Goal: Task Accomplishment & Management: Manage account settings

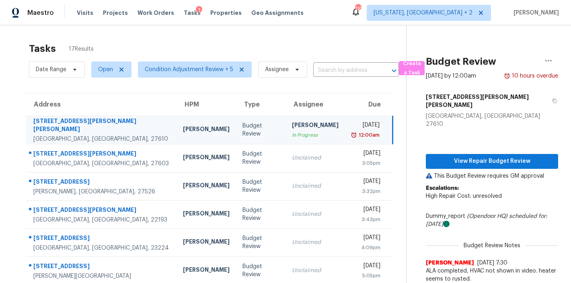
click at [345, 14] on div "Maestro Visits Projects Work Orders Tasks 1 Properties Geo Assignments 110 Wash…" at bounding box center [285, 12] width 571 height 25
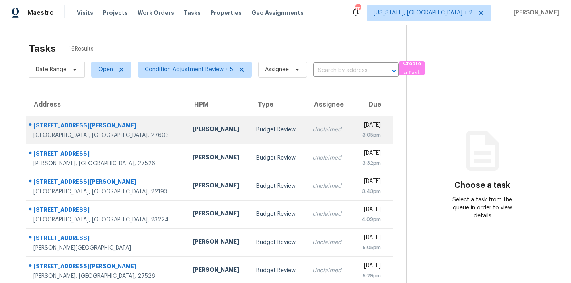
click at [250, 136] on td "Budget Review" at bounding box center [278, 130] width 56 height 28
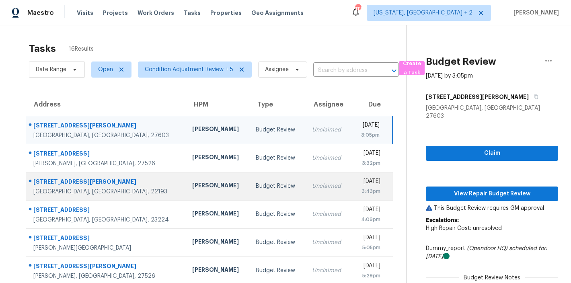
scroll to position [141, 0]
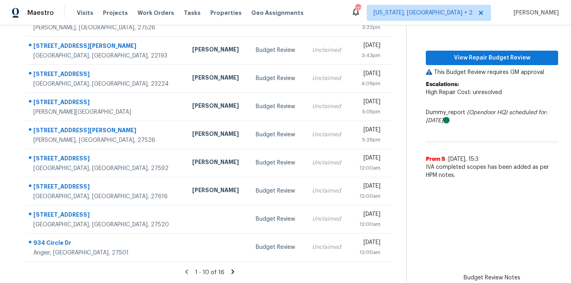
click at [230, 268] on icon at bounding box center [232, 271] width 7 height 7
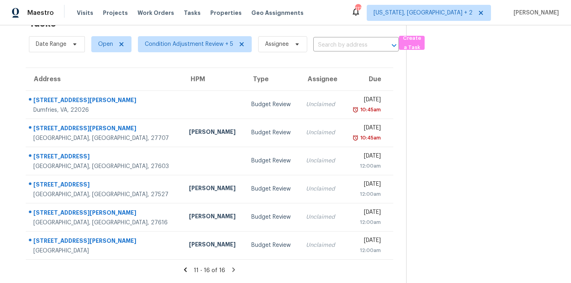
click at [184, 267] on icon at bounding box center [185, 269] width 3 height 4
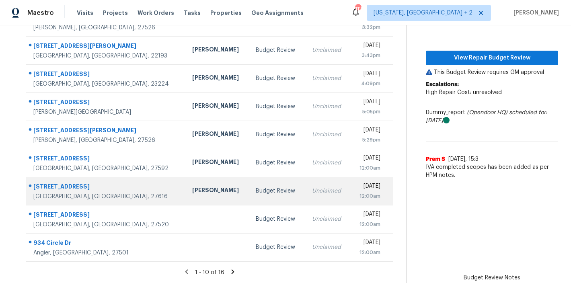
scroll to position [0, 0]
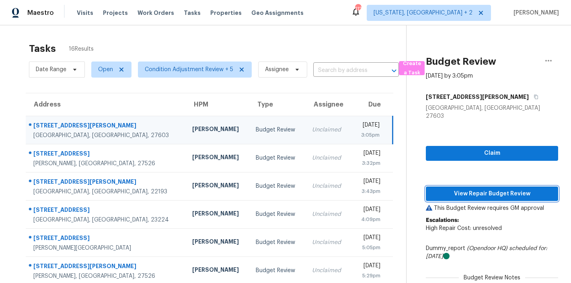
click at [487, 189] on span "View Repair Budget Review" at bounding box center [491, 194] width 119 height 10
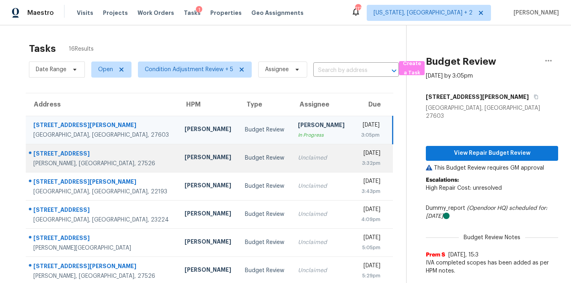
click at [184, 154] on div "[PERSON_NAME]" at bounding box center [208, 158] width 48 height 10
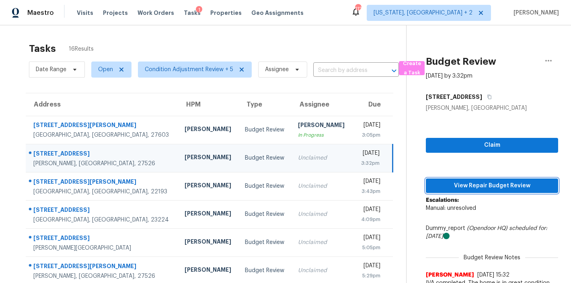
click at [480, 186] on span "View Repair Budget Review" at bounding box center [491, 186] width 119 height 10
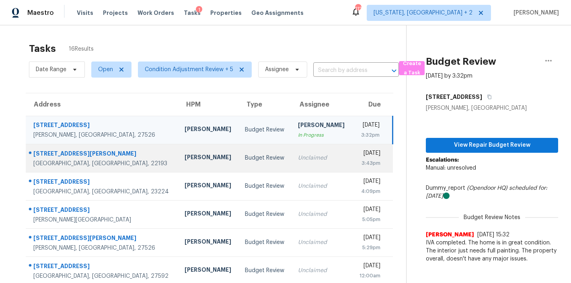
click at [184, 160] on div "[PERSON_NAME]" at bounding box center [208, 158] width 48 height 10
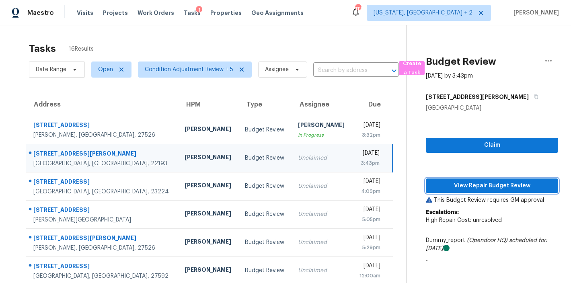
click at [487, 188] on span "View Repair Budget Review" at bounding box center [491, 186] width 119 height 10
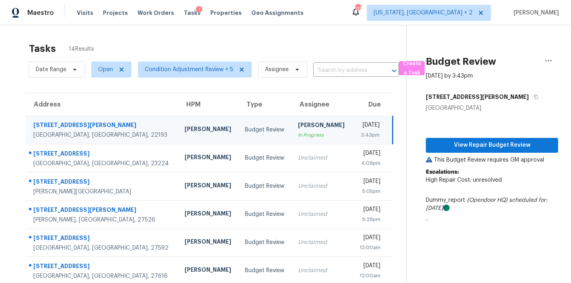
click at [323, 12] on div "Maestro Visits Projects Work Orders Tasks 1 Properties Geo Assignments 112 Wash…" at bounding box center [285, 12] width 571 height 25
click at [173, 37] on div "Tasks 15 Results Date Range Open Condition Adjustment Review + 5 Assignee ​ Cre…" at bounding box center [285, 221] width 571 height 393
click at [313, 10] on div "Maestro Visits Projects Work Orders Tasks 1 Properties Geo Assignments 111 Wash…" at bounding box center [285, 12] width 571 height 25
click at [125, 31] on div "Tasks 15 Results Date Range Open Condition Adjustment Review + 5 Assignee ​ Cre…" at bounding box center [285, 221] width 571 height 393
click at [222, 42] on div "Tasks 15 Results" at bounding box center [217, 48] width 377 height 21
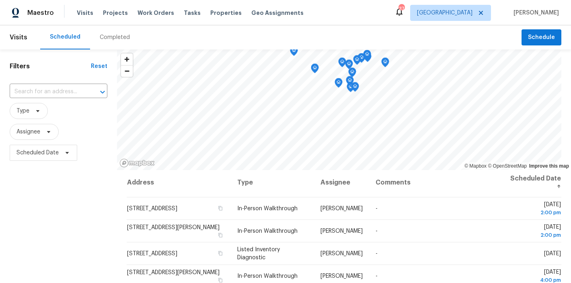
click at [87, 214] on div "Filters Reset ​ Type Assignee Scheduled Date" at bounding box center [58, 222] width 117 height 347
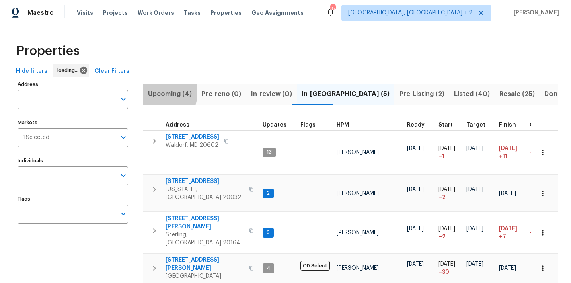
click at [158, 91] on span "Upcoming (4)" at bounding box center [170, 93] width 44 height 11
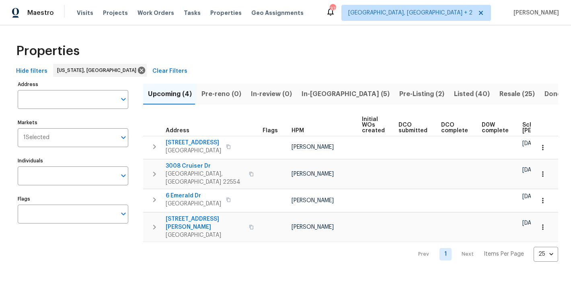
scroll to position [0, 102]
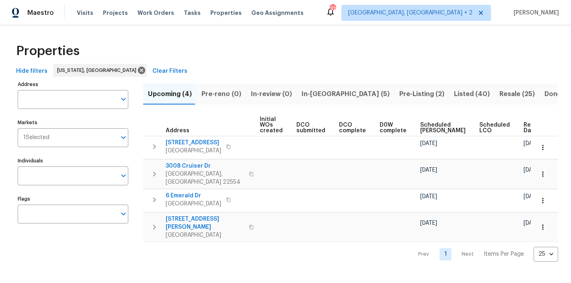
click at [523, 129] on span "Ready Date" at bounding box center [532, 127] width 18 height 11
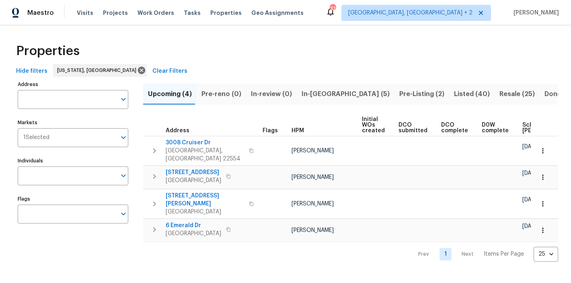
click at [284, 45] on div "Properties" at bounding box center [285, 51] width 545 height 26
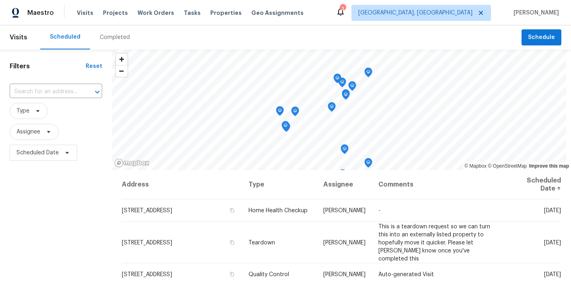
scroll to position [489, 0]
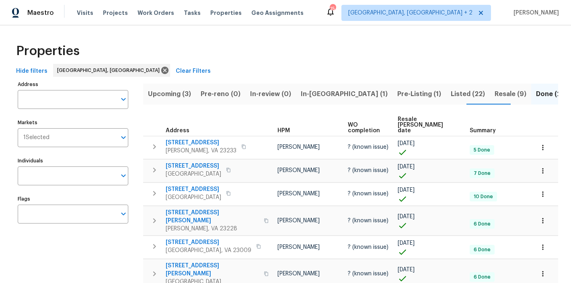
click at [153, 51] on div "Properties" at bounding box center [285, 51] width 545 height 26
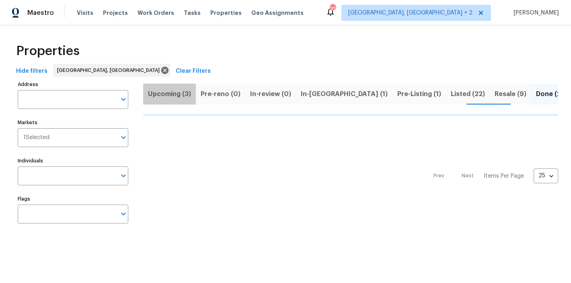
click at [172, 94] on span "Upcoming (3)" at bounding box center [169, 93] width 43 height 11
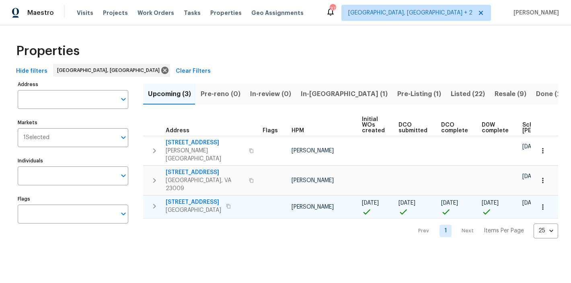
scroll to position [0, 102]
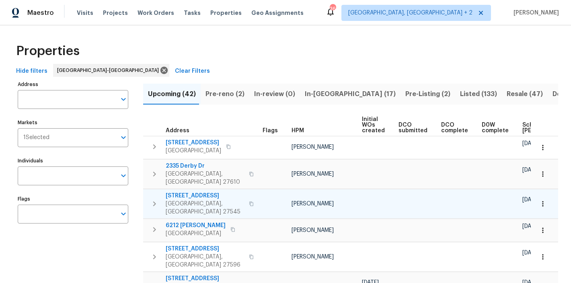
scroll to position [0, 112]
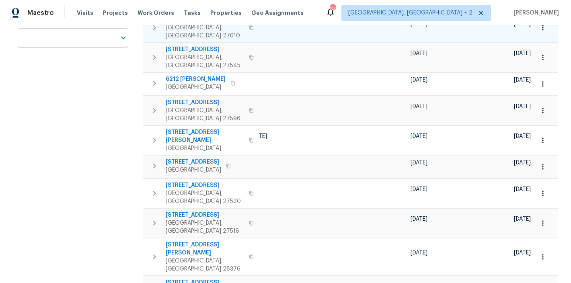
scroll to position [317, 0]
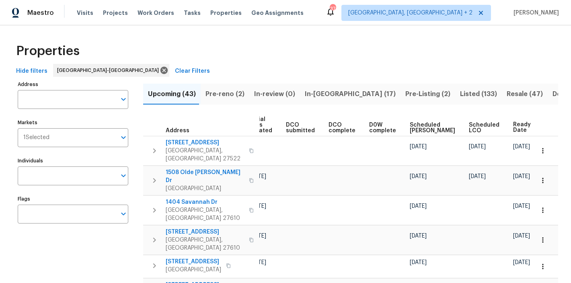
click at [356, 24] on div "Maestro Visits Projects Work Orders Tasks Properties Geo Assignments 37 Charles…" at bounding box center [285, 12] width 571 height 25
click at [460, 93] on span "Listed (133)" at bounding box center [478, 93] width 37 height 11
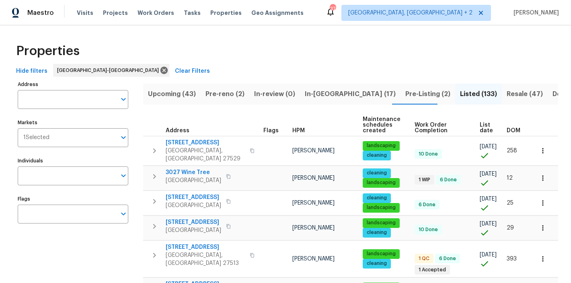
scroll to position [0, 4]
click at [506, 131] on span "DOM" at bounding box center [513, 131] width 14 height 6
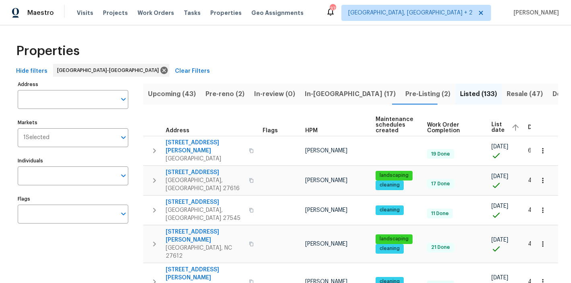
scroll to position [0, 32]
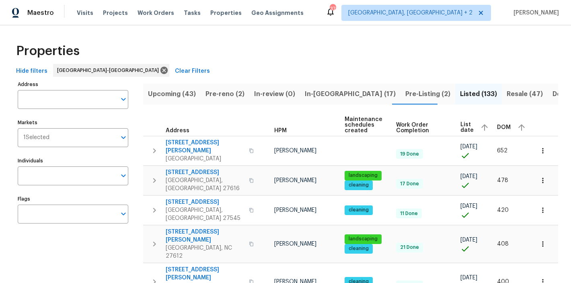
click at [497, 126] on span "DOM" at bounding box center [504, 128] width 14 height 6
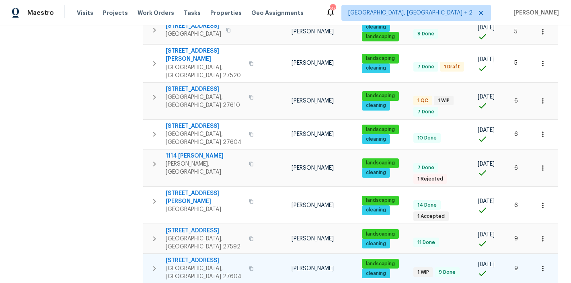
scroll to position [254, 0]
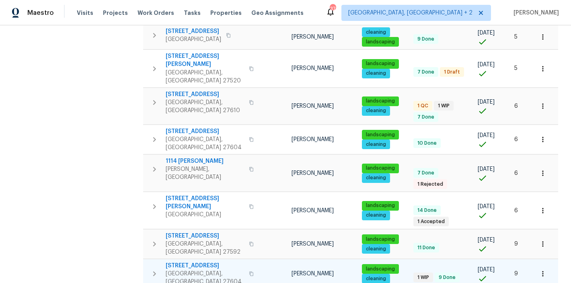
click at [177, 262] on span "6009 River Landings Dr" at bounding box center [205, 266] width 78 height 8
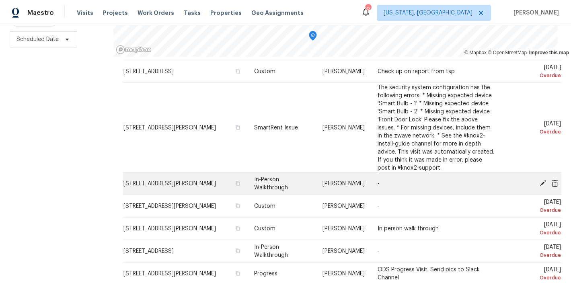
scroll to position [344, 0]
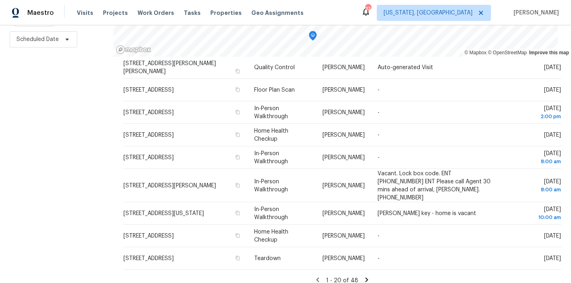
click at [350, 5] on div "Maestro Visits Projects Work Orders Tasks Properties Geo Assignments 33 [US_STA…" at bounding box center [285, 12] width 571 height 25
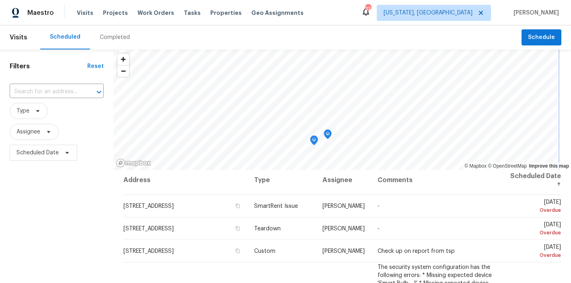
scroll to position [0, 0]
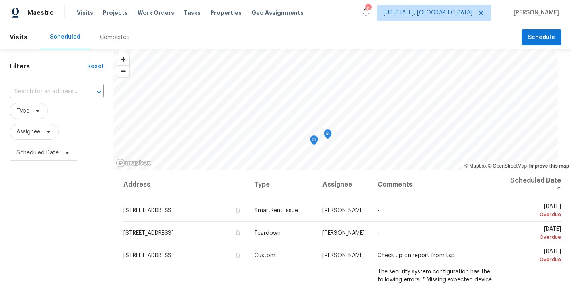
click at [88, 241] on div "Filters Reset ​ Type Assignee Scheduled Date" at bounding box center [56, 222] width 113 height 347
click at [70, 243] on div "Filters Reset ​ Type Assignee Scheduled Date" at bounding box center [56, 222] width 113 height 347
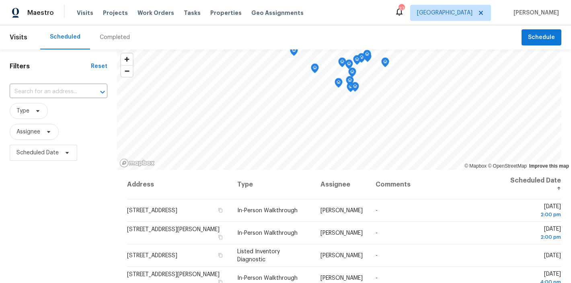
scroll to position [2, 0]
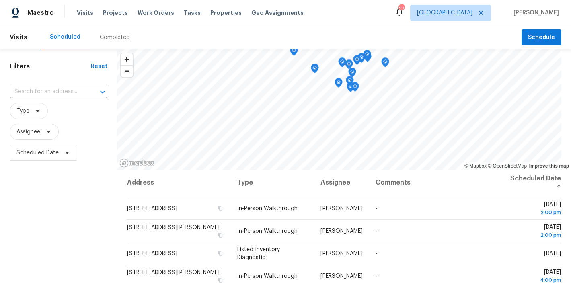
click at [60, 236] on div "Filters Reset ​ Type Assignee Scheduled Date" at bounding box center [58, 222] width 117 height 347
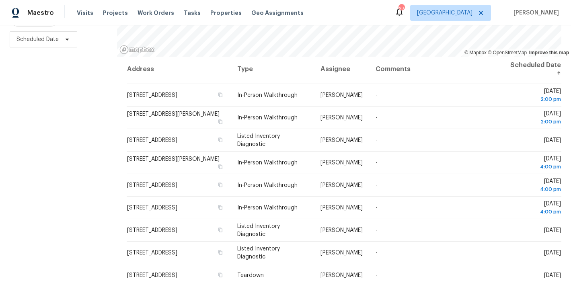
scroll to position [119, 0]
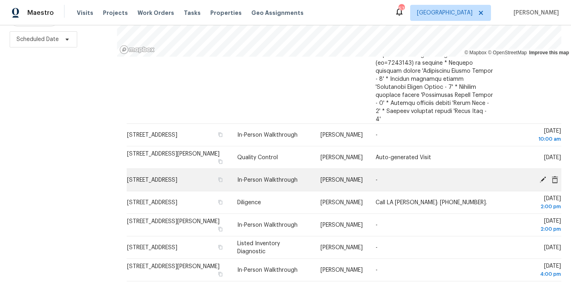
scroll to position [696, 0]
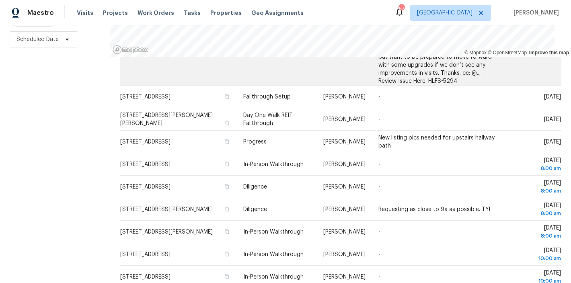
scroll to position [267, 0]
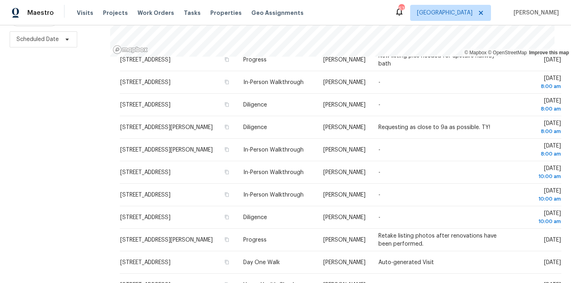
click at [72, 126] on div "Filters Reset ​ Type Assignee Scheduled Date" at bounding box center [55, 109] width 110 height 347
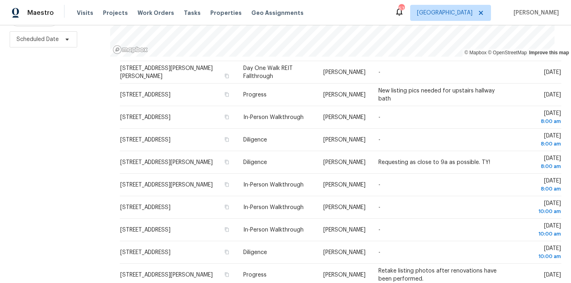
scroll to position [99, 0]
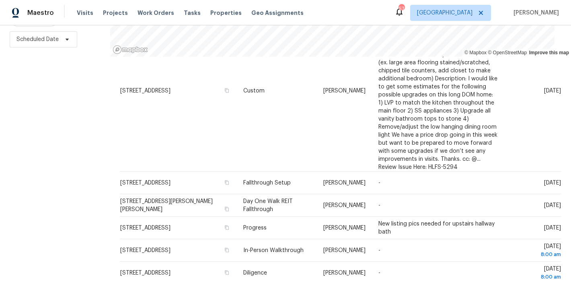
click at [311, 4] on div "Maestro Visits Projects Work Orders Tasks Properties Geo Assignments 57 Raleigh…" at bounding box center [285, 12] width 571 height 25
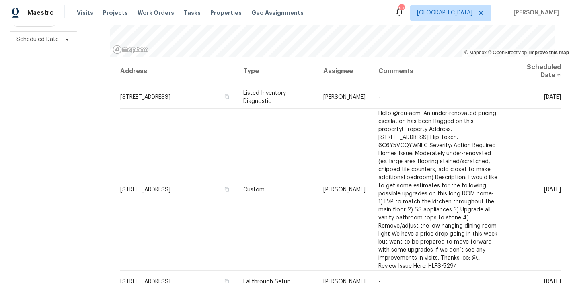
scroll to position [0, 0]
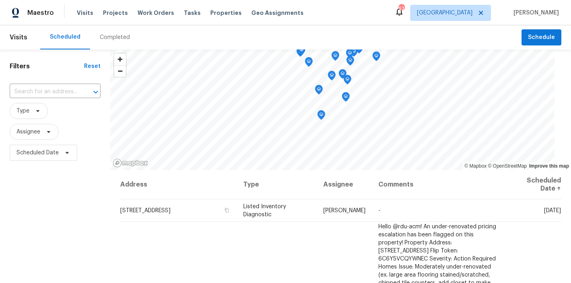
click at [57, 67] on h1 "Filters" at bounding box center [47, 66] width 74 height 8
click at [221, 31] on div "Scheduled Completed" at bounding box center [280, 37] width 481 height 24
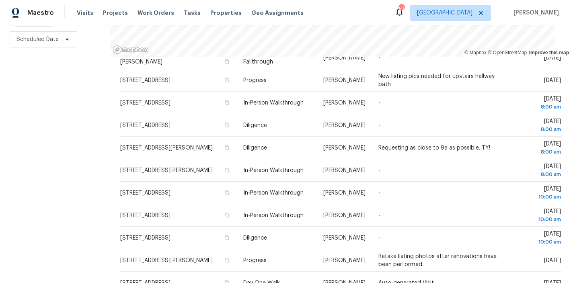
click at [52, 145] on div "Filters Reset ​ Type Assignee Scheduled Date" at bounding box center [55, 109] width 110 height 347
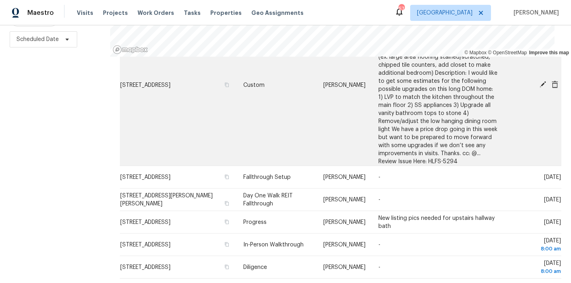
scroll to position [139, 0]
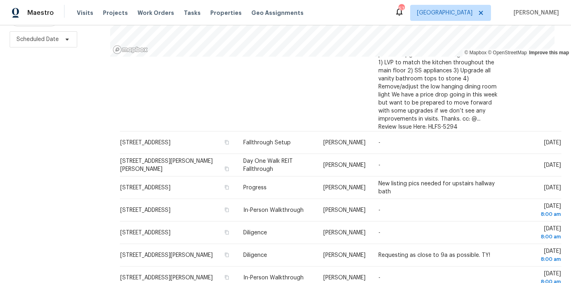
click at [72, 147] on div "Filters Reset ​ Type Assignee Scheduled Date" at bounding box center [55, 109] width 110 height 347
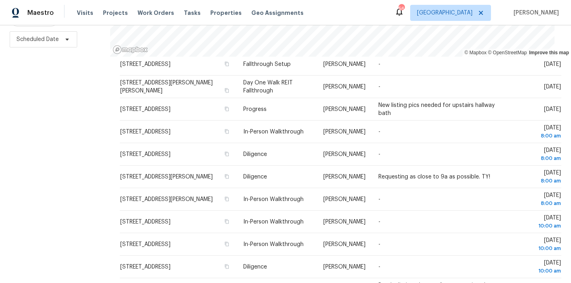
scroll to position [202, 0]
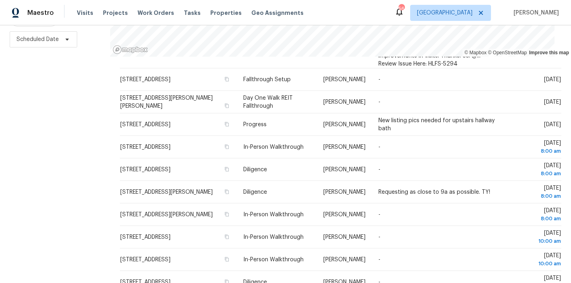
click at [90, 133] on div "Filters Reset ​ Type Assignee Scheduled Date" at bounding box center [55, 109] width 110 height 347
click at [350, 12] on div "Maestro Visits Projects Work Orders Tasks Properties Geo Assignments 56 Raleigh…" at bounding box center [285, 12] width 571 height 25
click at [82, 134] on div "Filters Reset ​ Type Assignee Scheduled Date" at bounding box center [55, 109] width 110 height 347
click at [394, 16] on div "Maestro Visits Projects Work Orders Tasks Properties Geo Assignments 56 Raleigh…" at bounding box center [285, 12] width 571 height 25
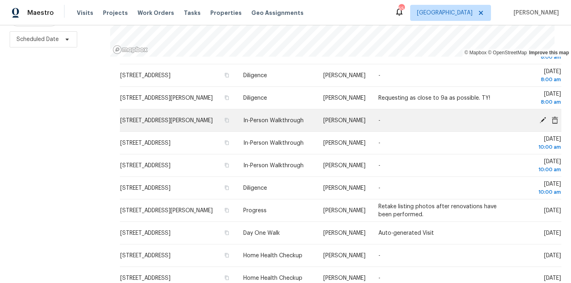
scroll to position [325, 0]
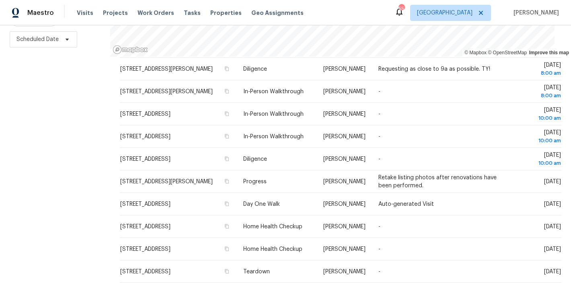
click at [16, 154] on div "Filters Reset ​ Type Assignee Scheduled Date" at bounding box center [55, 109] width 110 height 347
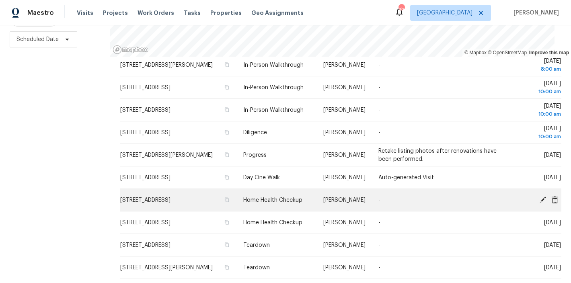
scroll to position [352, 0]
click at [539, 201] on icon at bounding box center [542, 199] width 7 height 7
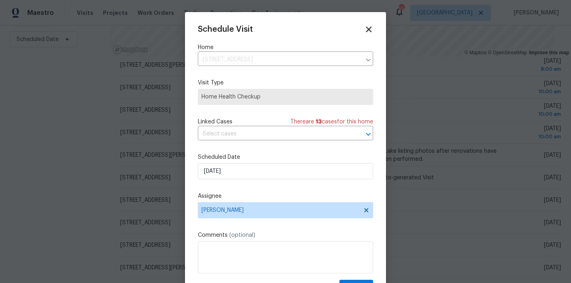
click at [366, 27] on icon at bounding box center [369, 30] width 6 height 6
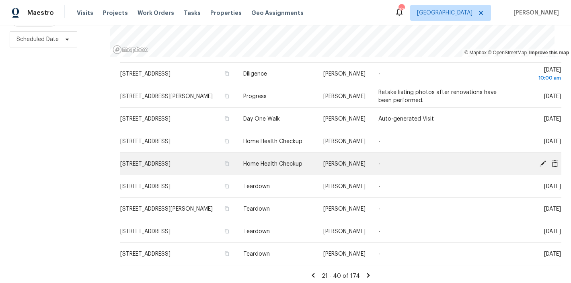
scroll to position [422, 0]
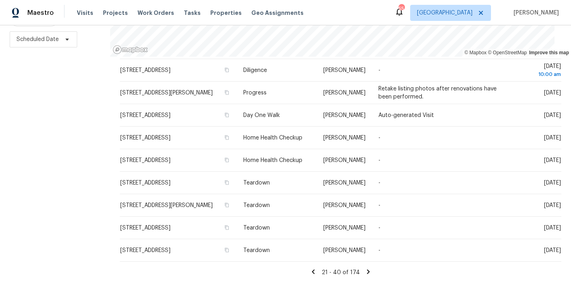
click at [90, 181] on div "Filters Reset ​ Type Assignee Scheduled Date" at bounding box center [55, 109] width 110 height 347
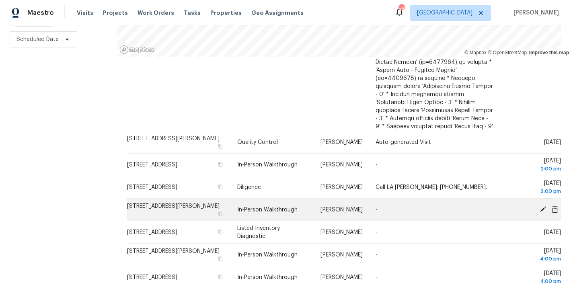
scroll to position [696, 0]
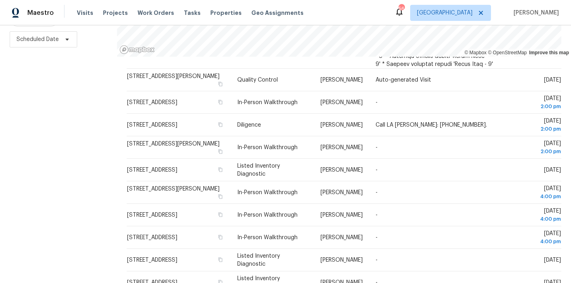
click at [95, 169] on div "Filters Reset ​ Type Assignee Scheduled Date" at bounding box center [58, 109] width 117 height 347
click at [91, 170] on div "Filters Reset ​ Type Assignee Scheduled Date" at bounding box center [58, 109] width 117 height 347
click at [28, 211] on div "Filters Reset ​ Type Assignee Scheduled Date" at bounding box center [58, 109] width 117 height 347
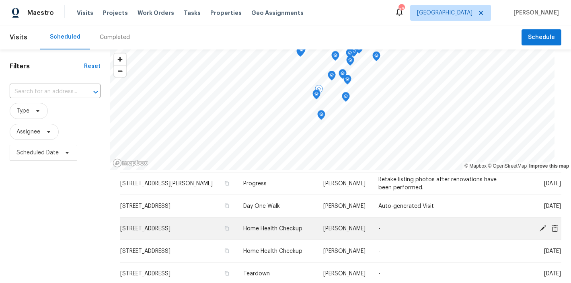
scroll to position [0, 0]
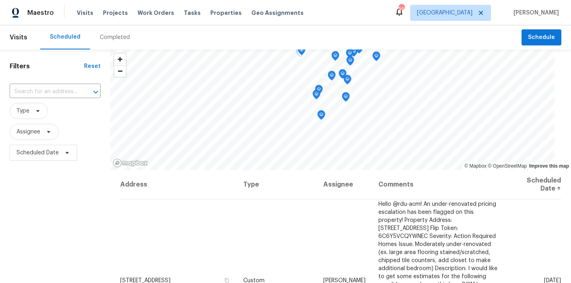
click at [64, 218] on div "Filters Reset ​ Type Assignee Scheduled Date" at bounding box center [55, 222] width 110 height 347
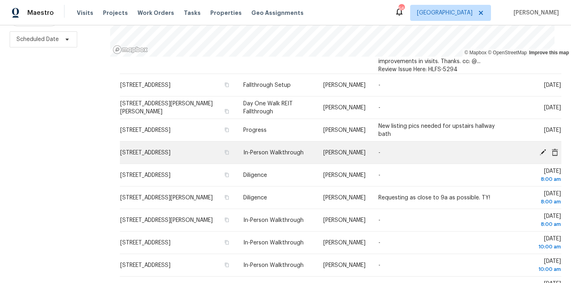
scroll to position [156, 0]
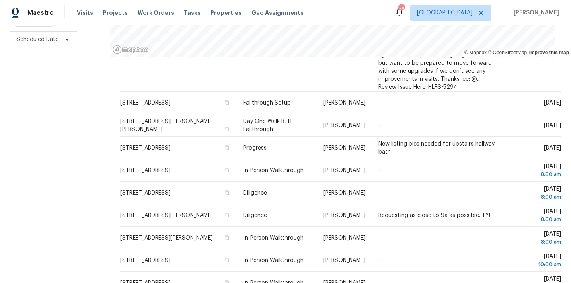
click at [80, 193] on div "Filters Reset ​ Type Assignee Scheduled Date" at bounding box center [55, 109] width 110 height 347
click at [305, 10] on div "Maestro Visits Projects Work Orders Tasks Properties Geo Assignments 56 Raleigh…" at bounding box center [285, 12] width 571 height 25
click at [55, 217] on div "Filters Reset ​ Type Assignee Scheduled Date" at bounding box center [55, 109] width 110 height 347
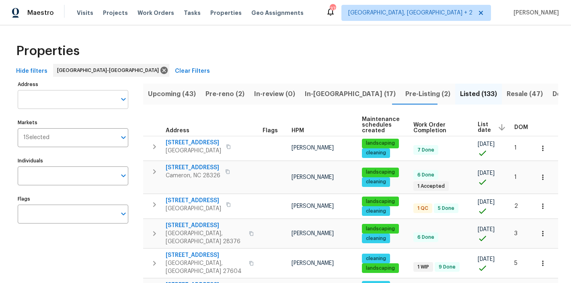
click at [53, 98] on input "Address" at bounding box center [67, 99] width 98 height 19
type input "dagmar"
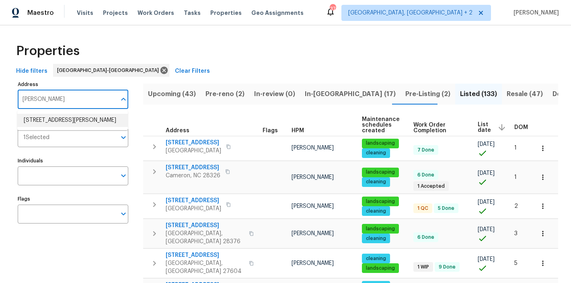
click at [53, 118] on li "1201 Dagmar Ln Wake Forest NC 27587" at bounding box center [72, 120] width 111 height 13
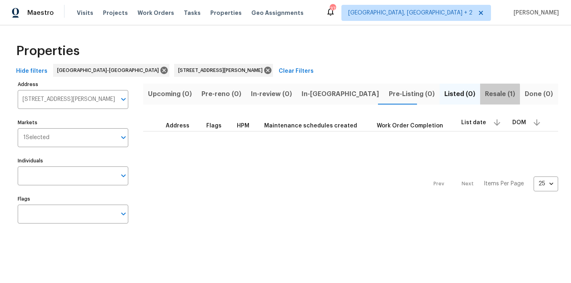
click at [485, 94] on span "Resale (1)" at bounding box center [500, 93] width 30 height 11
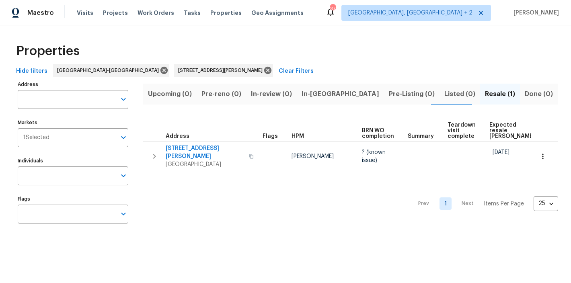
type input "1201 Dagmar Ln Wake Forest NC 27587"
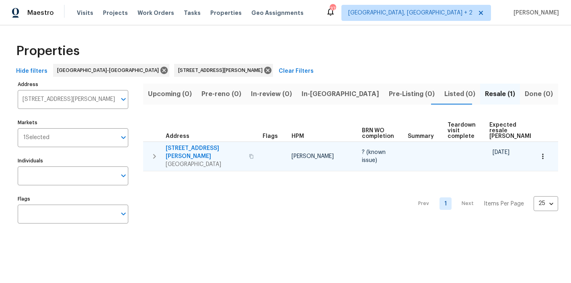
click at [187, 145] on span "1201 Dagmar Ln" at bounding box center [205, 152] width 78 height 16
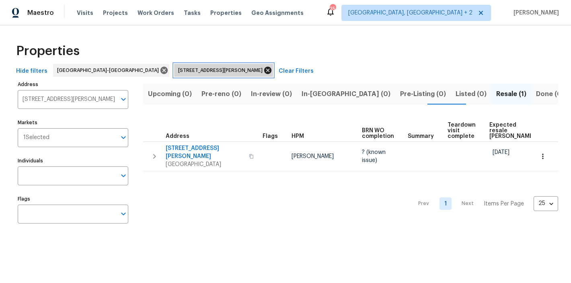
click at [264, 72] on icon at bounding box center [267, 70] width 7 height 7
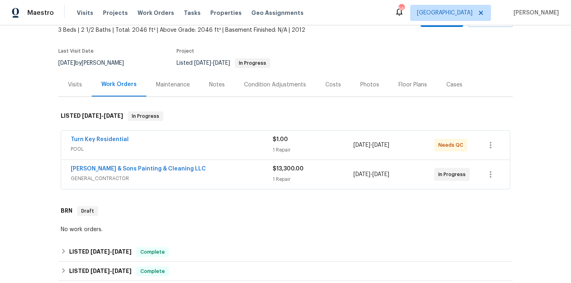
scroll to position [131, 0]
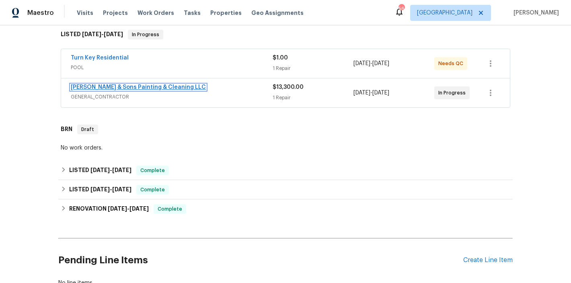
click at [124, 87] on link "[PERSON_NAME] & Sons Painting & Cleaning LLC" at bounding box center [138, 87] width 135 height 6
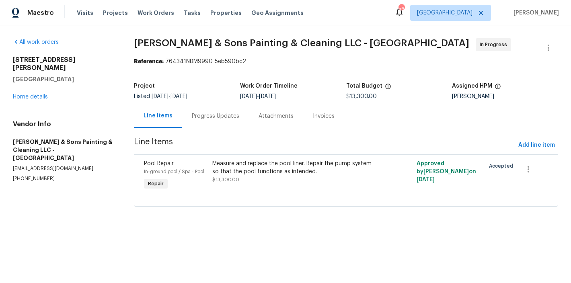
click at [237, 114] on div "Progress Updates" at bounding box center [215, 116] width 67 height 24
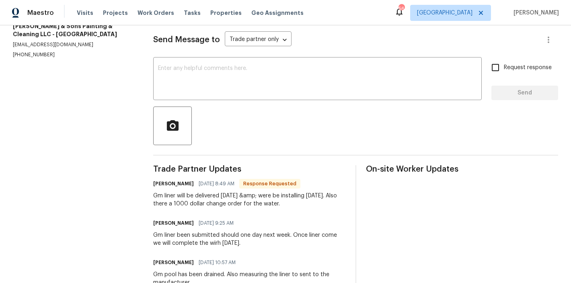
scroll to position [107, 0]
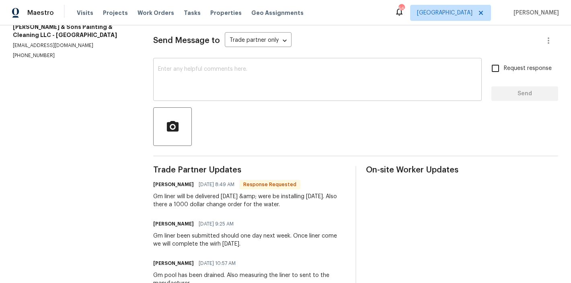
click at [175, 78] on textarea at bounding box center [317, 80] width 319 height 28
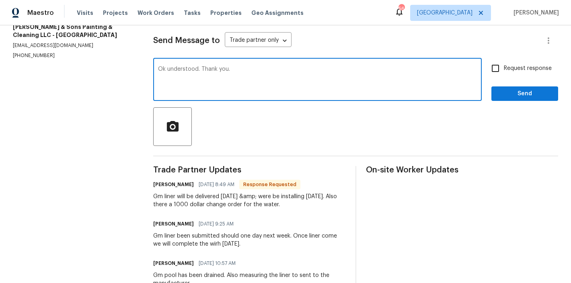
click at [241, 72] on textarea "Ok understood. Thank you." at bounding box center [317, 80] width 319 height 28
click at [235, 70] on textarea "Ok understood. Thank you." at bounding box center [317, 80] width 319 height 28
type textarea "Ok understood. Thank you. Please upload photos as soon as the liner is in [DATE…"
click at [496, 70] on input "Request response" at bounding box center [495, 68] width 17 height 17
checkbox input "true"
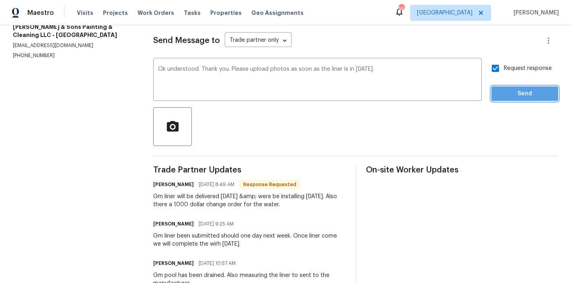
click at [511, 88] on button "Send" at bounding box center [524, 93] width 67 height 15
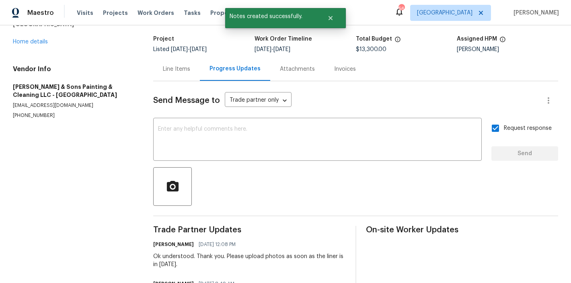
scroll to position [0, 0]
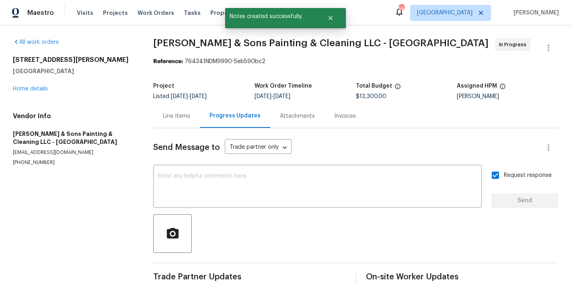
click at [165, 115] on div "Line Items" at bounding box center [176, 116] width 27 height 8
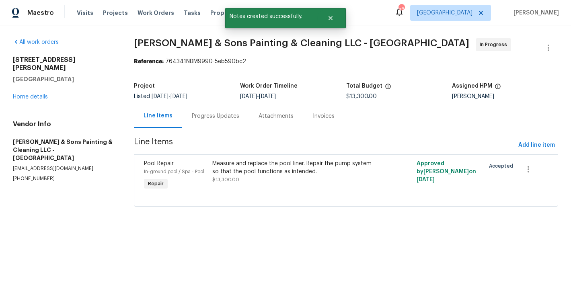
click at [232, 176] on div "Measure and replace the pool liner. Repair the pump system so that the pool fun…" at bounding box center [295, 172] width 166 height 24
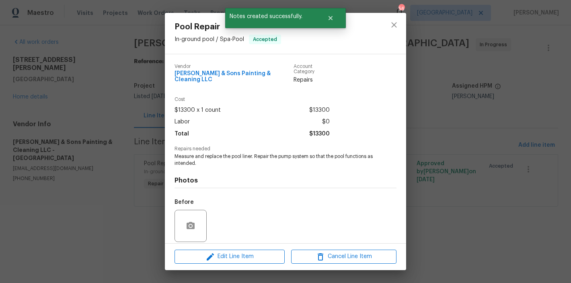
scroll to position [54, 0]
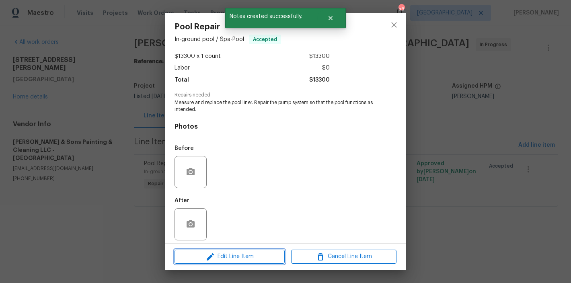
click at [236, 257] on span "Edit Line Item" at bounding box center [229, 257] width 105 height 10
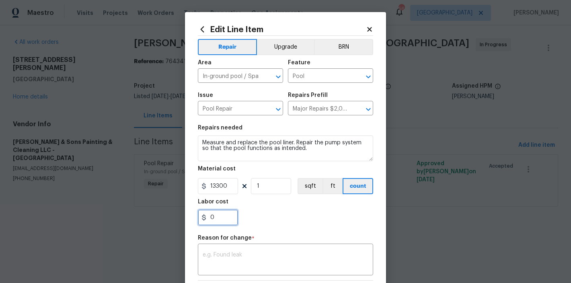
click at [198, 215] on input "0" at bounding box center [218, 217] width 40 height 16
type input "1000"
click at [237, 259] on textarea at bounding box center [286, 260] width 166 height 17
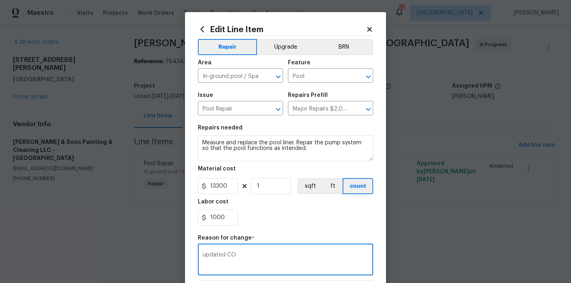
scroll to position [113, 0]
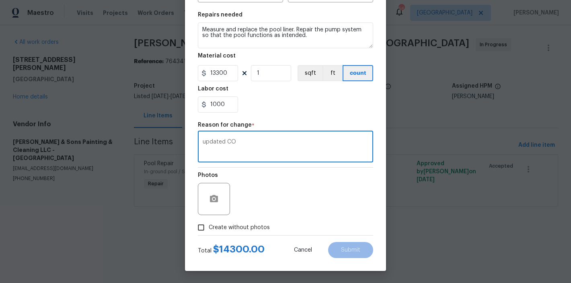
type textarea "updated CO"
click at [211, 228] on span "Create without photos" at bounding box center [239, 227] width 61 height 8
click at [209, 228] on input "Create without photos" at bounding box center [200, 227] width 15 height 15
checkbox input "true"
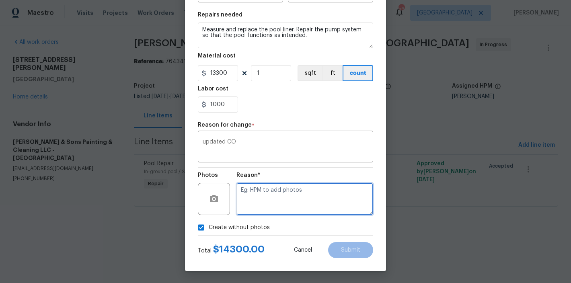
click at [298, 197] on textarea at bounding box center [304, 199] width 137 height 32
type textarea "none"
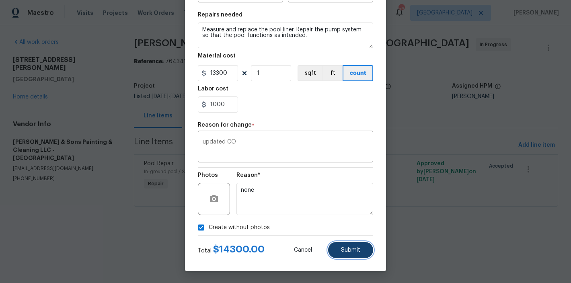
click at [346, 250] on span "Submit" at bounding box center [350, 250] width 19 height 6
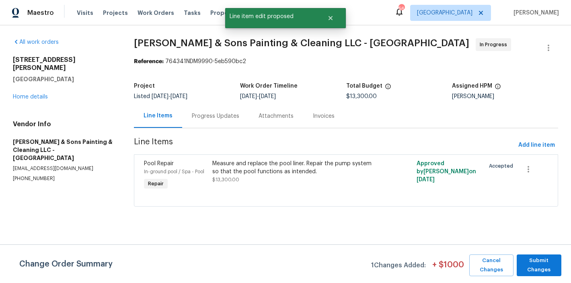
scroll to position [0, 0]
click at [557, 269] on span "Submit Changes" at bounding box center [538, 265] width 37 height 18
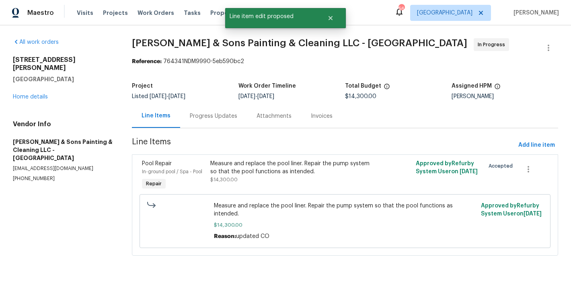
click at [19, 93] on div "All work orders 1201 Dagmar Ln Wake Forest, NC 27587 Home details Vendor Info H…" at bounding box center [63, 110] width 100 height 144
click at [25, 94] on link "Home details" at bounding box center [30, 97] width 35 height 6
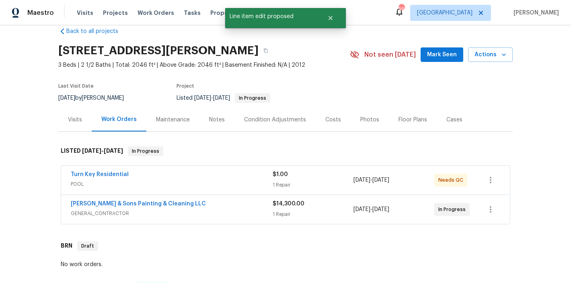
scroll to position [115, 0]
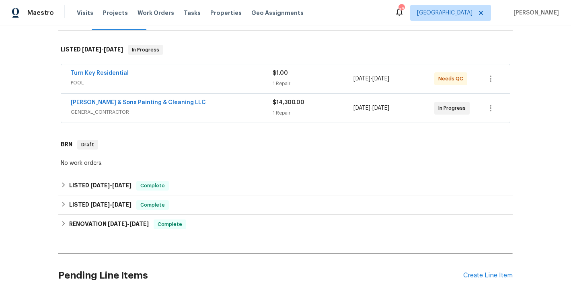
click at [25, 104] on div "Back to all projects 1201 Dagmar Ln, Wake Forest, NC 27587 3 Beds | 2 1/2 Baths…" at bounding box center [285, 154] width 571 height 258
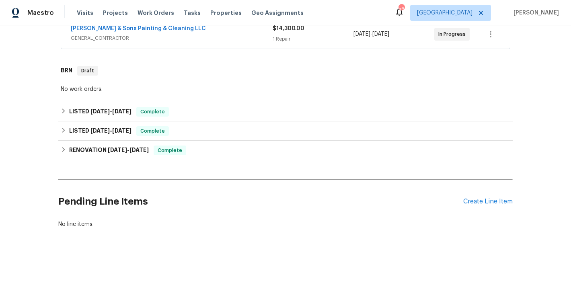
scroll to position [29, 0]
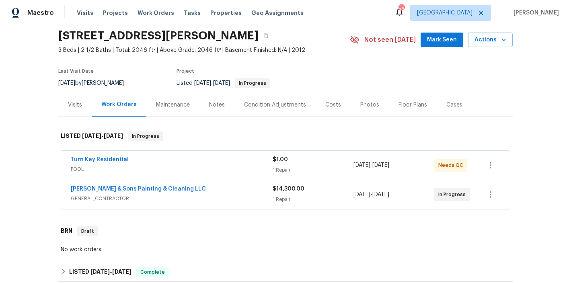
click at [337, 53] on span "3 Beds | 2 1/2 Baths | Total: 2046 ft² | Above Grade: 2046 ft² | Basement Finis…" at bounding box center [203, 50] width 291 height 8
click at [325, 14] on div "Maestro Visits Projects Work Orders Tasks Properties Geo Assignments 56 Raleigh…" at bounding box center [285, 12] width 571 height 25
click at [110, 160] on link "Turn Key Residential" at bounding box center [100, 160] width 58 height 6
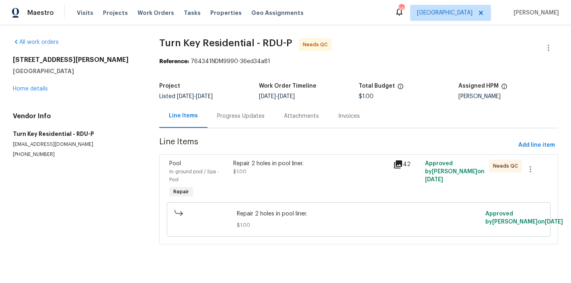
click at [222, 116] on div "Progress Updates" at bounding box center [240, 116] width 47 height 8
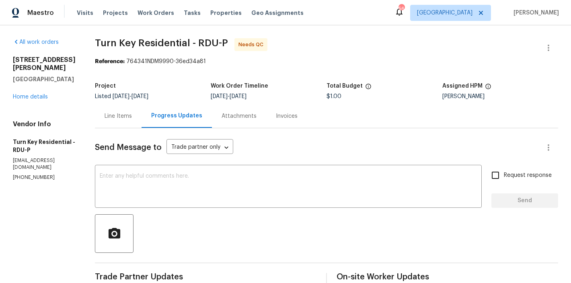
click at [351, 18] on div "Maestro Visits Projects Work Orders Tasks Properties Geo Assignments 56 Raleigh…" at bounding box center [285, 12] width 571 height 25
click at [317, 8] on div "Maestro Visits Projects Work Orders Tasks Properties Geo Assignments 56 Raleigh…" at bounding box center [285, 12] width 571 height 25
click at [76, 86] on div "1201 Dagmar Ln Wake Forest, NC 27587 Home details" at bounding box center [44, 78] width 63 height 45
click at [76, 54] on div "All work orders 1201 Dagmar Ln Wake Forest, NC 27587 Home details Vendor Info T…" at bounding box center [44, 109] width 63 height 143
click at [362, 13] on div "Maestro Visits Projects Work Orders Tasks Properties Geo Assignments 56 Raleigh…" at bounding box center [285, 12] width 571 height 25
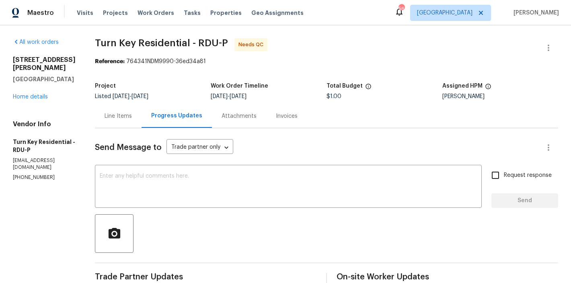
click at [512, 12] on span "[PERSON_NAME]" at bounding box center [534, 13] width 49 height 8
click at [69, 42] on div "All work orders" at bounding box center [44, 42] width 63 height 8
click at [68, 120] on h4 "Vendor Info" at bounding box center [44, 124] width 63 height 8
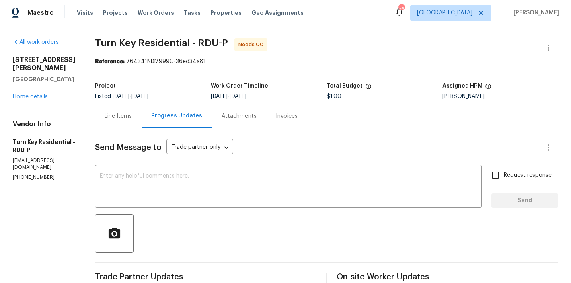
click at [346, 8] on div "Maestro Visits Projects Work Orders Tasks Properties Geo Assignments 56 Raleigh…" at bounding box center [285, 12] width 571 height 25
click at [66, 102] on div "All work orders 1201 Dagmar Ln Wake Forest, NC 27587 Home details Vendor Info T…" at bounding box center [44, 109] width 63 height 143
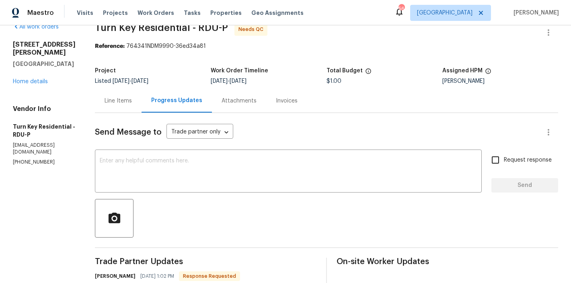
scroll to position [15, 0]
click at [132, 98] on div "Line Items" at bounding box center [117, 101] width 27 height 8
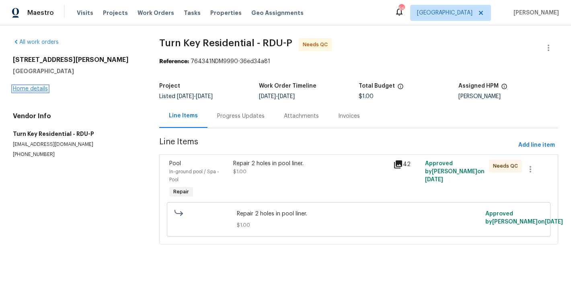
click at [25, 89] on link "Home details" at bounding box center [30, 89] width 35 height 6
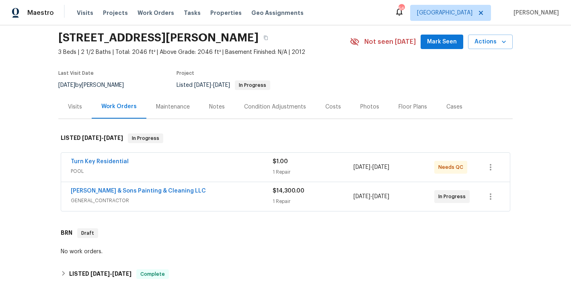
scroll to position [135, 0]
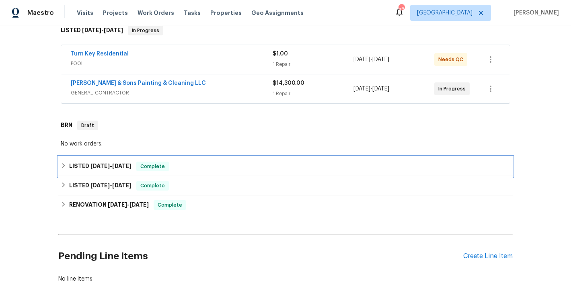
click at [61, 164] on icon at bounding box center [64, 166] width 6 height 6
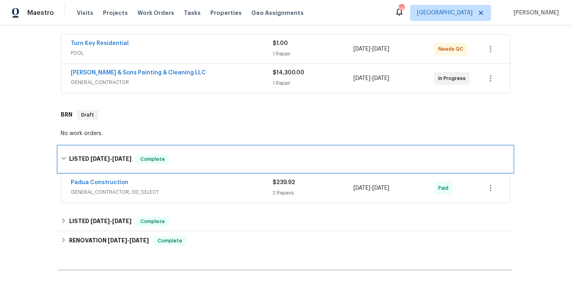
scroll to position [227, 0]
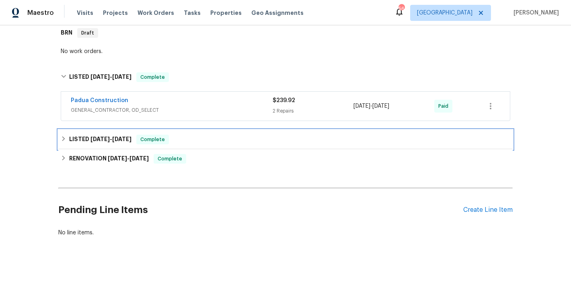
click at [58, 139] on div "LISTED 6/17/25 - 6/18/25 Complete" at bounding box center [285, 139] width 454 height 19
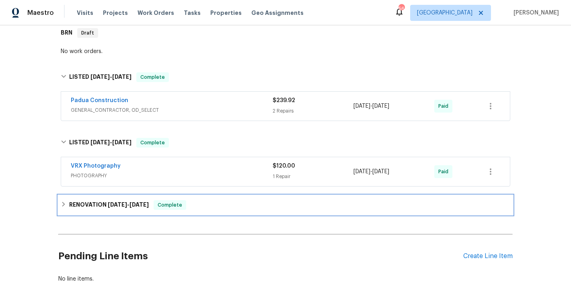
click at [62, 204] on icon at bounding box center [63, 204] width 3 height 5
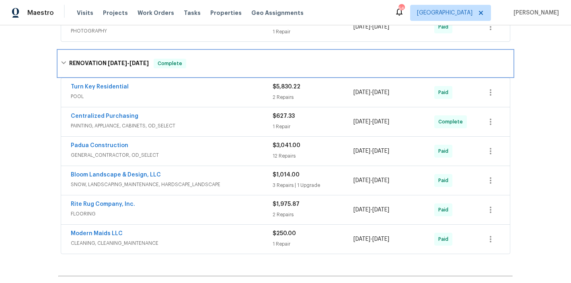
scroll to position [362, 0]
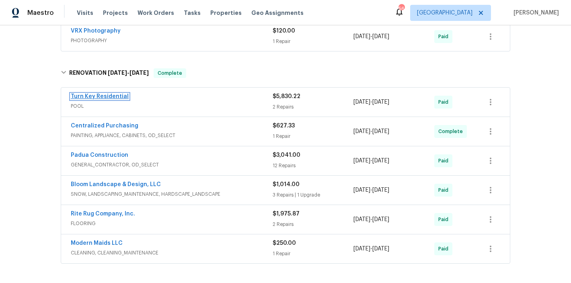
click at [96, 98] on link "Turn Key Residential" at bounding box center [100, 97] width 58 height 6
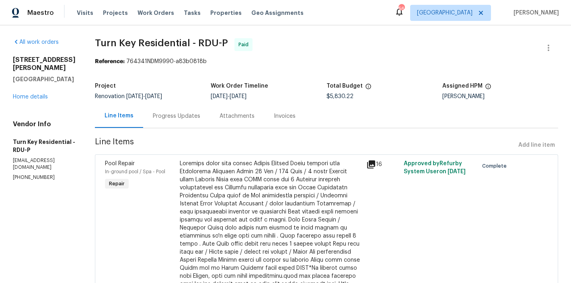
click at [187, 115] on div "Progress Updates" at bounding box center [176, 116] width 47 height 8
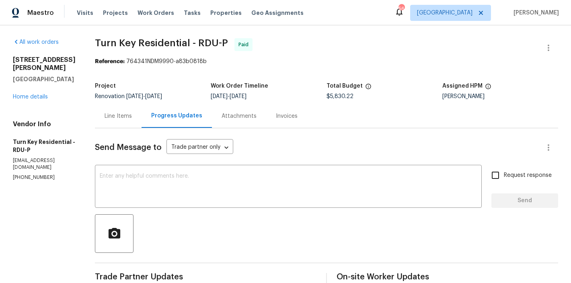
click at [128, 119] on div "Line Items" at bounding box center [117, 116] width 27 height 8
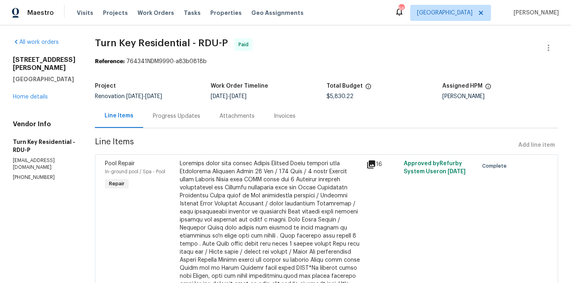
click at [39, 92] on div "1201 Dagmar Ln Wake Forest, NC 27587 Home details" at bounding box center [44, 78] width 63 height 45
click at [36, 94] on link "Home details" at bounding box center [30, 97] width 35 height 6
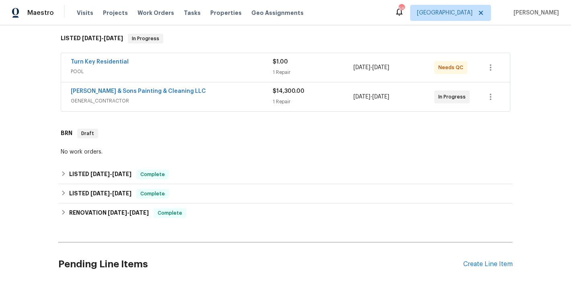
scroll to position [125, 0]
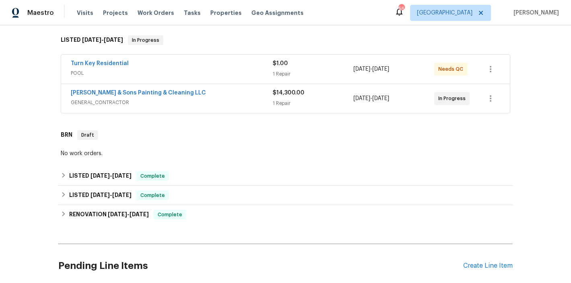
click at [44, 109] on div "Back to all projects 1201 Dagmar Ln, Wake Forest, NC 27587 3 Beds | 2 1/2 Baths…" at bounding box center [285, 154] width 571 height 258
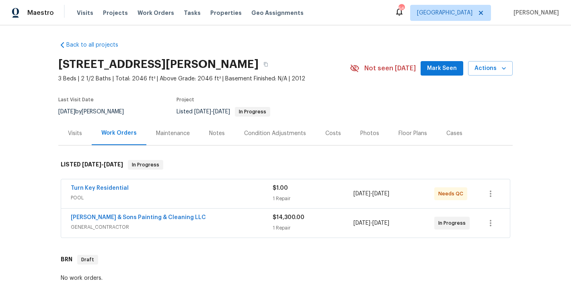
scroll to position [0, 0]
click at [125, 100] on div "Last Visit Date" at bounding box center [95, 103] width 75 height 10
click at [286, 34] on div "Back to all projects 1201 Dagmar Ln, Wake Forest, NC 27587 3 Beds | 2 1/2 Baths…" at bounding box center [285, 154] width 571 height 258
click at [23, 55] on div "Back to all projects 1201 Dagmar Ln, Wake Forest, NC 27587 3 Beds | 2 1/2 Baths…" at bounding box center [285, 154] width 571 height 258
click at [155, 109] on div "Last Visit Date 7/2/2025 by Joseph White Project Listed 7/25/2025 - 10/1/2025 I…" at bounding box center [194, 107] width 272 height 29
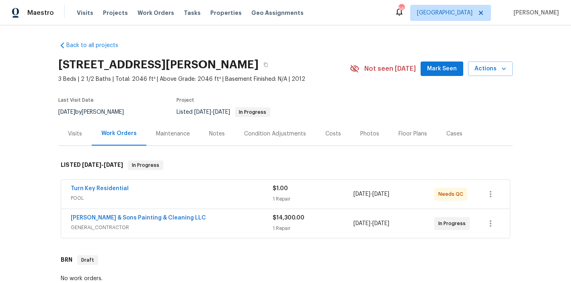
click at [35, 153] on div "Back to all projects 1201 Dagmar Ln, Wake Forest, NC 27587 3 Beds | 2 1/2 Baths…" at bounding box center [285, 154] width 571 height 258
click at [141, 104] on div "Last Visit Date 7/2/2025 by Joseph White Project Listed 7/25/2025 - 10/1/2025 I…" at bounding box center [194, 107] width 272 height 29
click at [309, 109] on div "Listed 7/25/2025 - 10/1/2025 In Progress" at bounding box center [253, 112] width 154 height 10
click at [317, 68] on div "1201 Dagmar Ln, Wake Forest, NC 27587" at bounding box center [203, 64] width 291 height 21
click at [486, 192] on icon "button" at bounding box center [490, 194] width 10 height 10
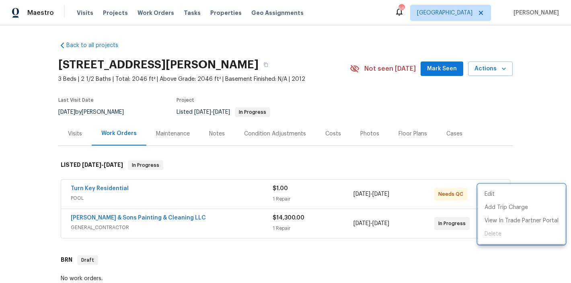
click at [527, 145] on div at bounding box center [285, 141] width 571 height 283
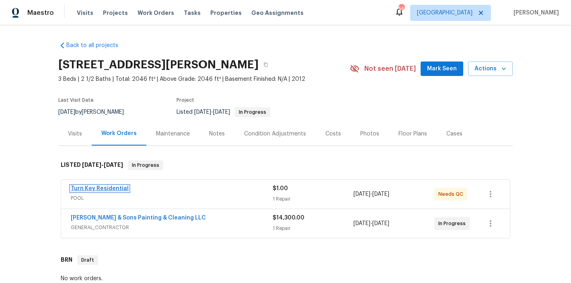
click at [103, 189] on link "Turn Key Residential" at bounding box center [100, 189] width 58 height 6
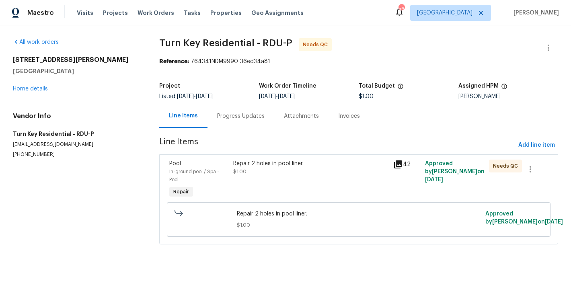
click at [266, 160] on div "Repair 2 holes in pool liner." at bounding box center [310, 164] width 155 height 8
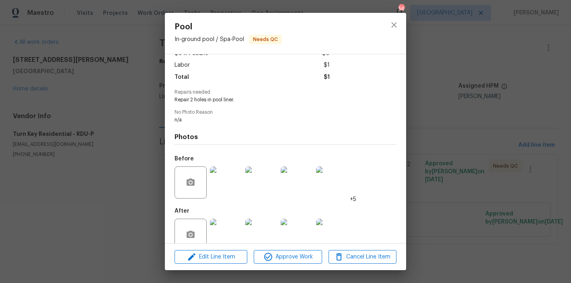
scroll to position [67, 0]
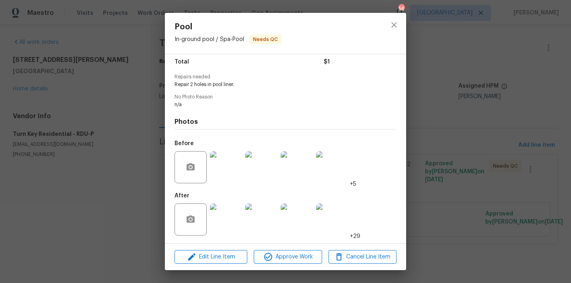
click at [226, 221] on img at bounding box center [226, 219] width 32 height 32
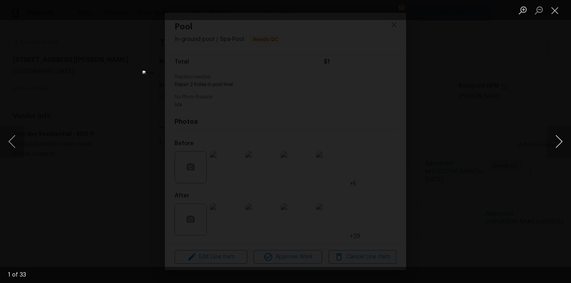
click at [557, 141] on button "Next image" at bounding box center [558, 141] width 24 height 32
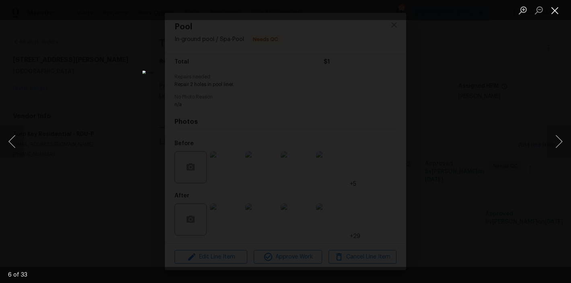
click at [556, 13] on button "Close lightbox" at bounding box center [554, 10] width 16 height 14
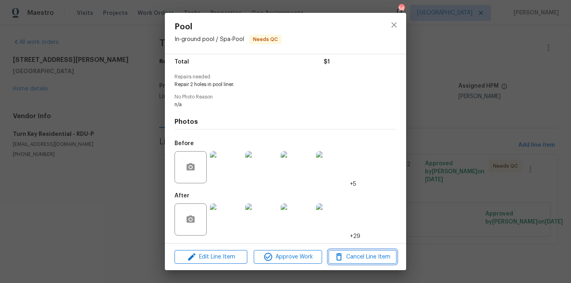
click at [350, 252] on span "Cancel Line Item" at bounding box center [362, 257] width 63 height 10
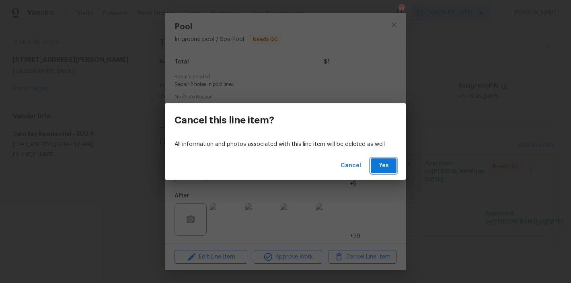
click at [385, 167] on span "Yes" at bounding box center [383, 166] width 13 height 10
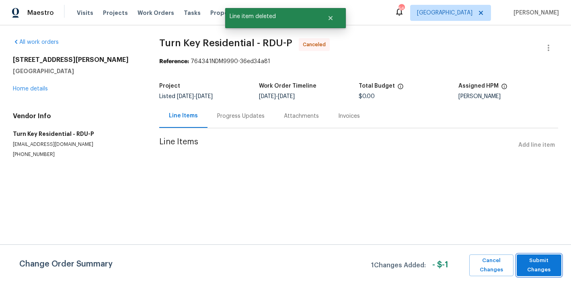
click at [544, 261] on span "Submit Changes" at bounding box center [538, 265] width 37 height 18
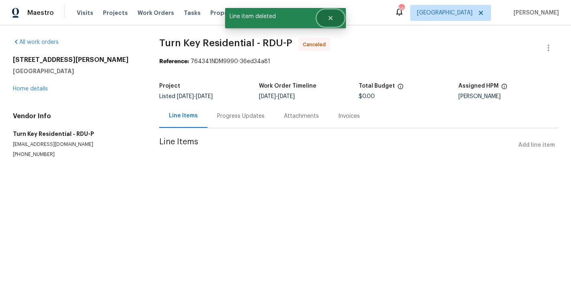
click at [332, 16] on icon "Close" at bounding box center [330, 18] width 6 height 6
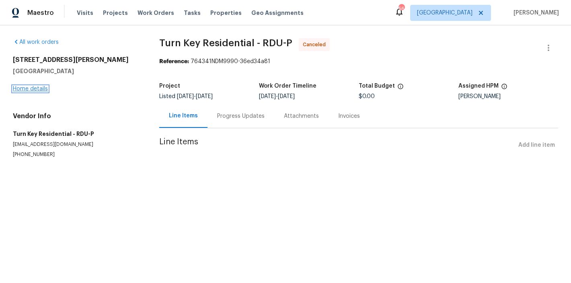
click at [25, 89] on link "Home details" at bounding box center [30, 89] width 35 height 6
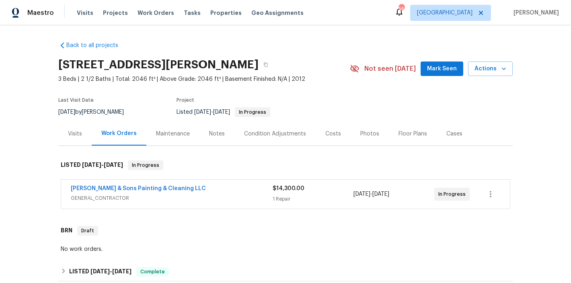
click at [194, 42] on div "Back to all projects 1201 Dagmar Ln, Wake Forest, NC 27587 3 Beds | 2 1/2 Baths…" at bounding box center [285, 215] width 454 height 360
click at [276, 28] on div "Back to all projects 1201 Dagmar Ln, Wake Forest, NC 27587 3 Beds | 2 1/2 Baths…" at bounding box center [285, 154] width 571 height 258
click at [327, 18] on div "Maestro Visits Projects Work Orders Tasks Properties Geo Assignments 56 Raleigh…" at bounding box center [285, 12] width 571 height 25
click at [368, 8] on div "Maestro Visits Projects Work Orders Tasks Properties Geo Assignments 56 Raleigh…" at bounding box center [285, 12] width 571 height 25
click at [334, 26] on div "Back to all projects 1201 Dagmar Ln, Wake Forest, NC 27587 3 Beds | 2 1/2 Baths…" at bounding box center [285, 154] width 571 height 258
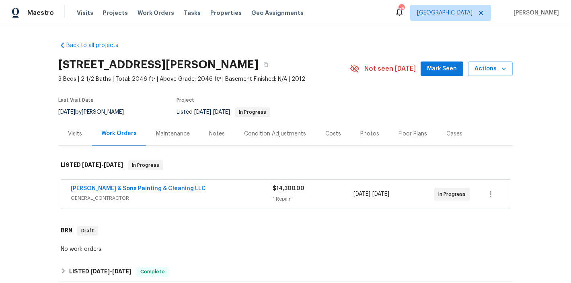
click at [288, 42] on div "Back to all projects 1201 Dagmar Ln, Wake Forest, NC 27587 3 Beds | 2 1/2 Baths…" at bounding box center [285, 215] width 454 height 360
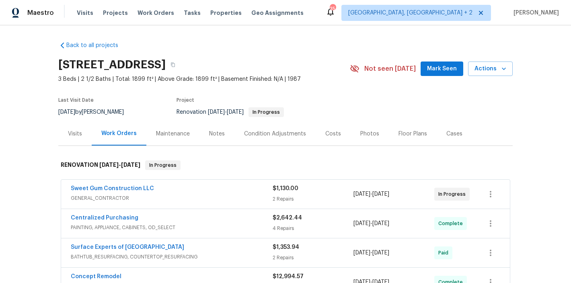
click at [360, 135] on div "Photos" at bounding box center [369, 134] width 19 height 8
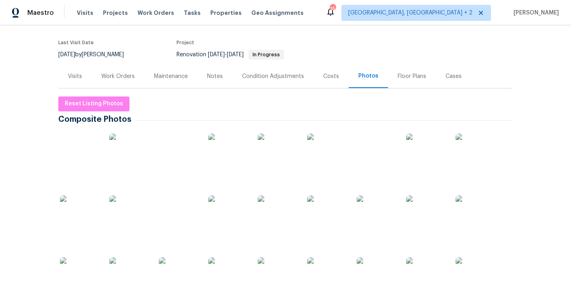
scroll to position [58, 0]
click at [86, 209] on img at bounding box center [80, 214] width 40 height 40
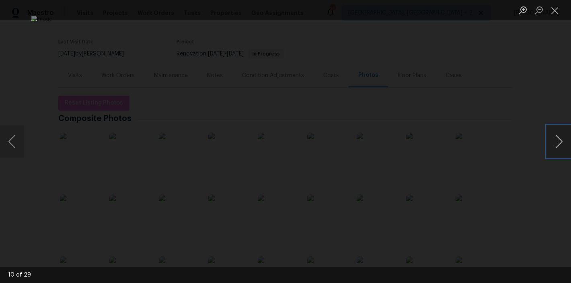
click at [561, 140] on button "Next image" at bounding box center [558, 141] width 24 height 32
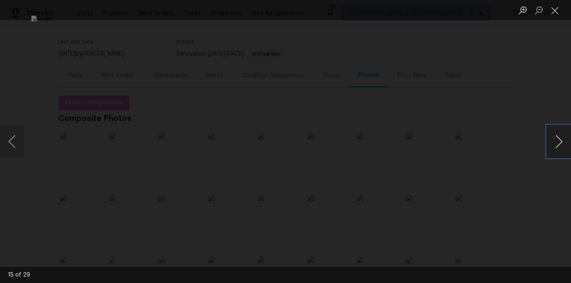
click at [561, 140] on button "Next image" at bounding box center [558, 141] width 24 height 32
click at [555, 12] on button "Close lightbox" at bounding box center [554, 10] width 16 height 14
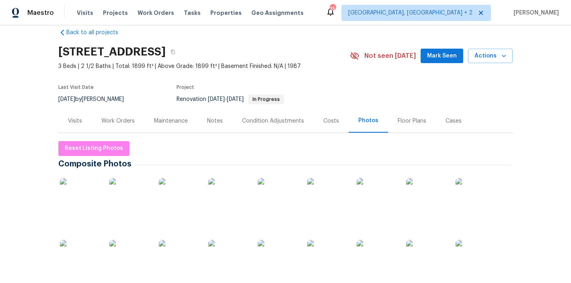
scroll to position [0, 0]
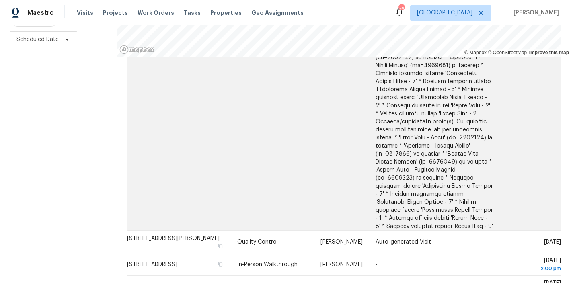
scroll to position [696, 0]
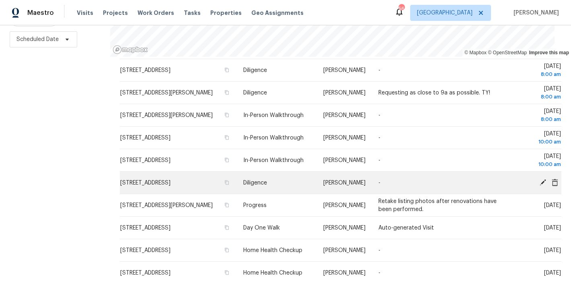
scroll to position [422, 0]
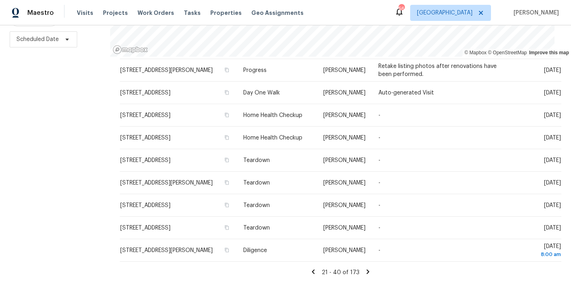
click at [364, 268] on icon at bounding box center [367, 271] width 7 height 7
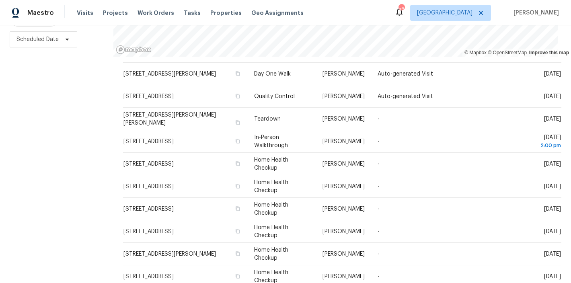
scroll to position [0, 0]
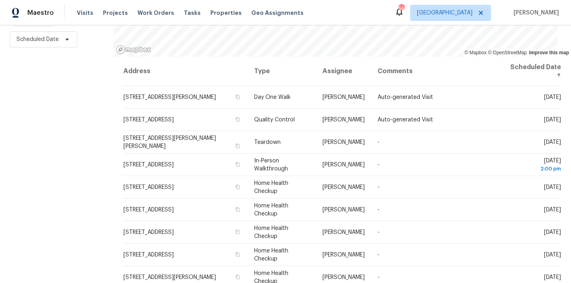
click at [57, 157] on div "Filters Reset ​ Type Assignee Scheduled Date" at bounding box center [56, 109] width 113 height 347
click at [314, 5] on div "Maestro Visits Projects Work Orders Tasks Properties Geo Assignments 56 Raleigh…" at bounding box center [285, 12] width 571 height 25
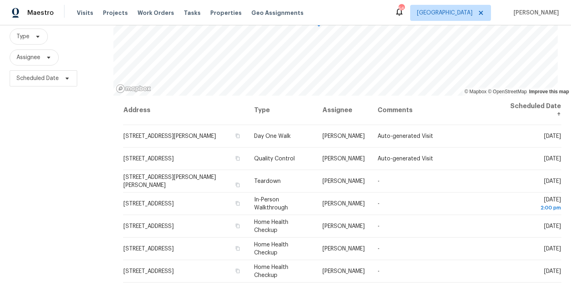
scroll to position [119, 0]
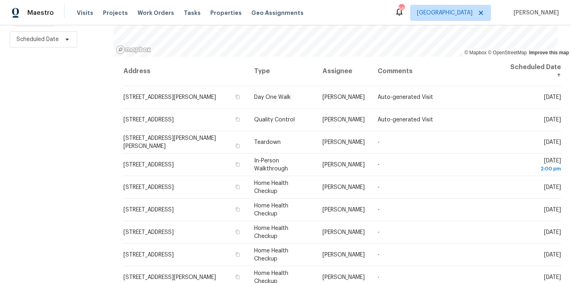
click at [317, 15] on div "Maestro Visits Projects Work Orders Tasks Properties Geo Assignments 56 Raleigh…" at bounding box center [285, 12] width 571 height 25
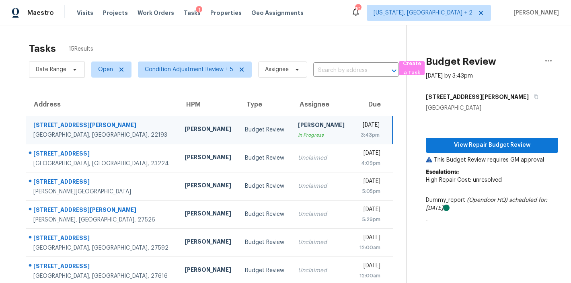
click at [344, 13] on div "Maestro Visits Projects Work Orders Tasks 1 Properties Geo Assignments 104 [US_…" at bounding box center [285, 12] width 571 height 25
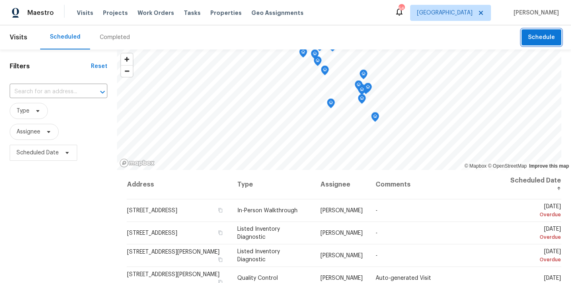
click at [537, 43] on button "Schedule" at bounding box center [541, 37] width 40 height 16
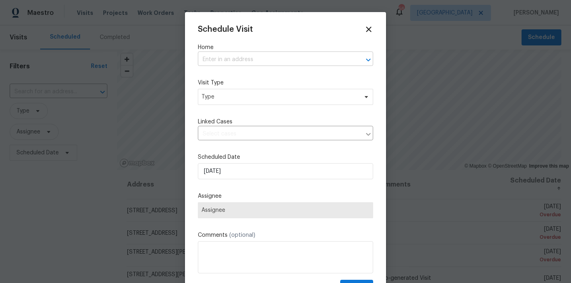
click at [211, 63] on input "text" at bounding box center [274, 59] width 153 height 12
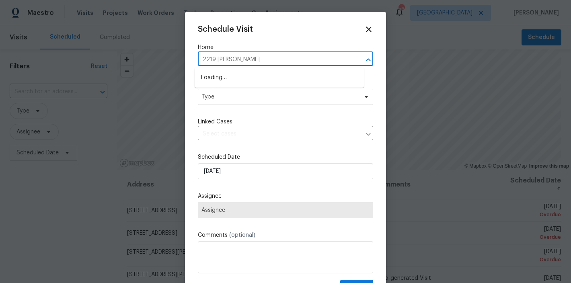
type input "2219 valley"
click at [231, 79] on li "2219 Valley Rd, Sanford, NC 27330" at bounding box center [278, 77] width 169 height 13
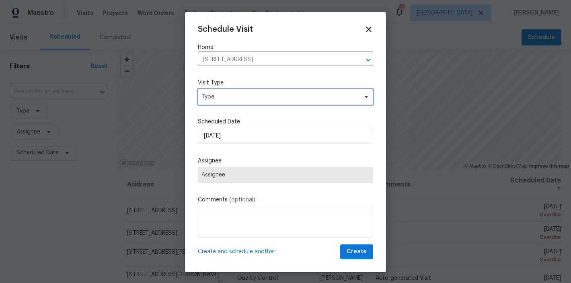
click at [231, 97] on span "Type" at bounding box center [279, 97] width 156 height 8
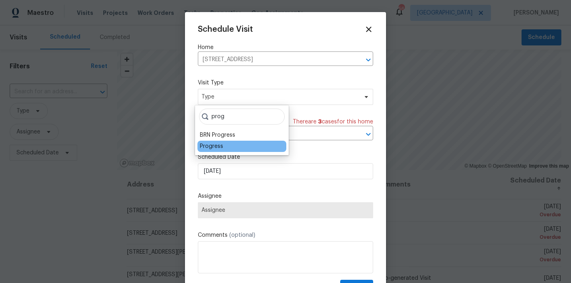
type input "prog"
click at [218, 143] on div "Progress" at bounding box center [211, 146] width 23 height 8
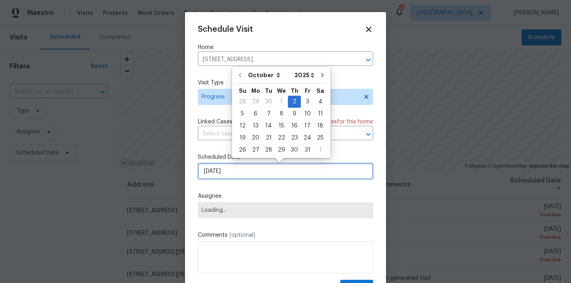
click at [231, 176] on input "10/2/2025" at bounding box center [285, 171] width 175 height 16
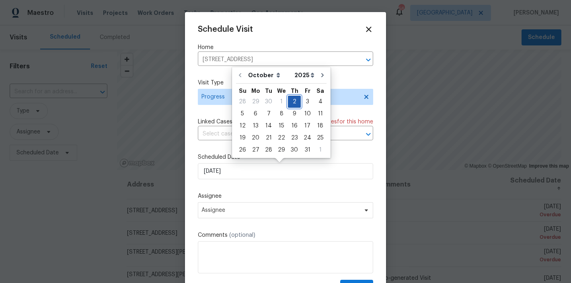
click at [296, 102] on div "2" at bounding box center [294, 101] width 13 height 11
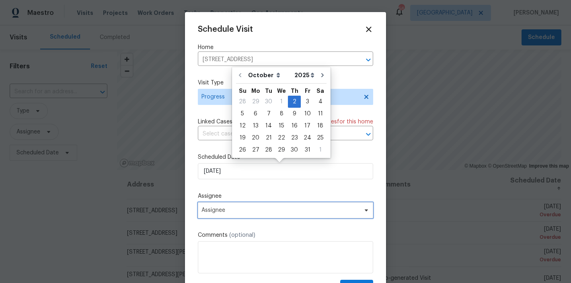
click at [219, 215] on span "Assignee" at bounding box center [285, 210] width 175 height 16
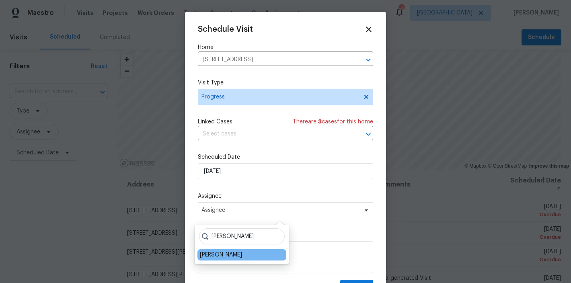
type input "shawn"
click at [222, 254] on div "Shawn Wise" at bounding box center [221, 255] width 42 height 8
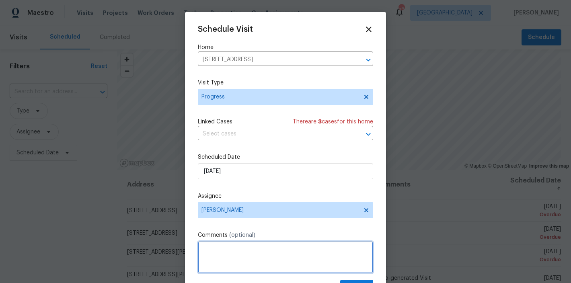
click at [261, 254] on textarea at bounding box center [285, 257] width 175 height 32
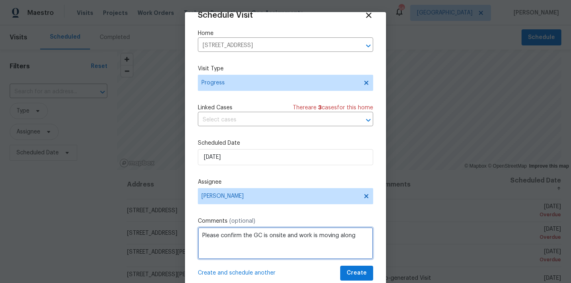
type textarea "Please confirm the GC is onsite and work is moving along"
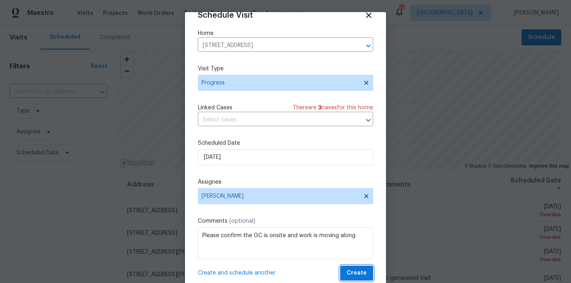
click at [351, 272] on span "Create" at bounding box center [356, 273] width 20 height 10
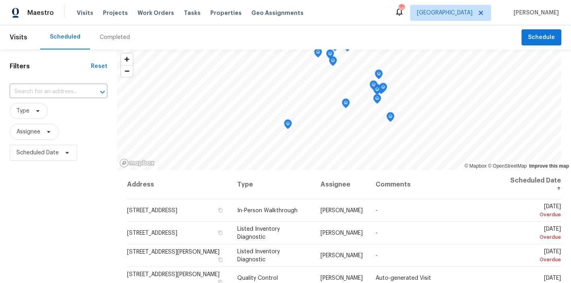
click at [264, 39] on div "Scheduled Completed" at bounding box center [280, 37] width 481 height 24
click at [28, 108] on span "Type" at bounding box center [22, 111] width 13 height 8
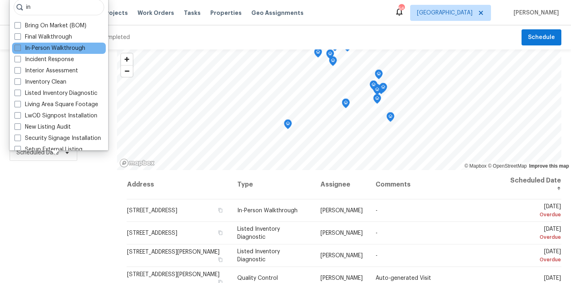
type input "in"
click at [65, 47] on label "In-Person Walkthrough" at bounding box center [49, 48] width 71 height 8
click at [20, 47] on input "In-Person Walkthrough" at bounding box center [16, 46] width 5 height 5
checkbox input "true"
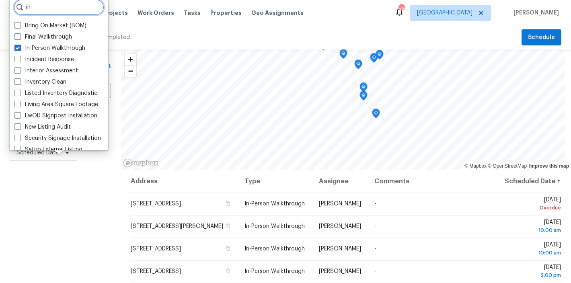
drag, startPoint x: 35, startPoint y: 8, endPoint x: 23, endPoint y: 7, distance: 12.5
click at [23, 7] on div "in" at bounding box center [59, 7] width 90 height 16
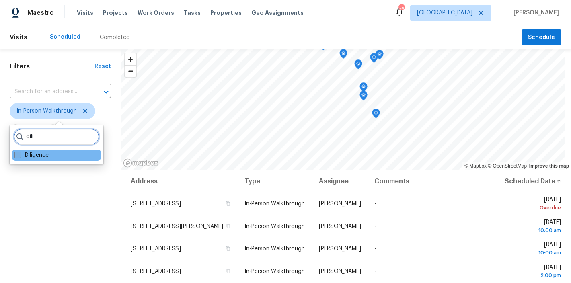
type input "dili"
click at [39, 156] on label "Diligence" at bounding box center [31, 155] width 34 height 8
click at [20, 156] on input "Diligence" at bounding box center [16, 153] width 5 height 5
checkbox input "true"
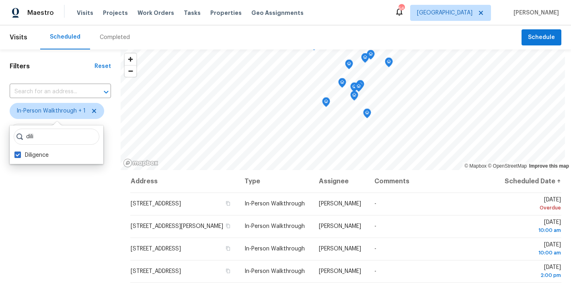
click at [48, 199] on div "Filters Reset ​ In-Person Walkthrough + 1 Assignee Scheduled Date" at bounding box center [60, 222] width 121 height 347
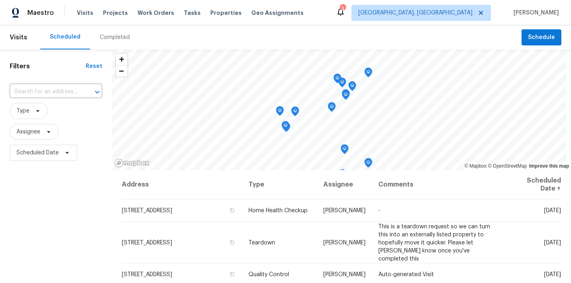
scroll to position [489, 0]
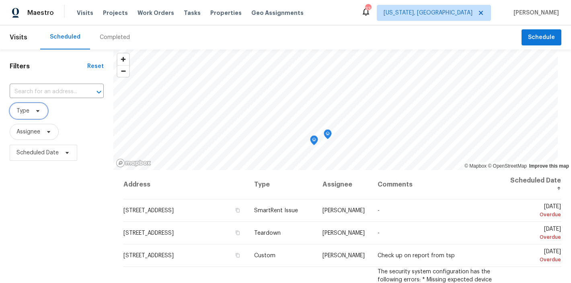
click at [28, 110] on span "Type" at bounding box center [22, 111] width 13 height 8
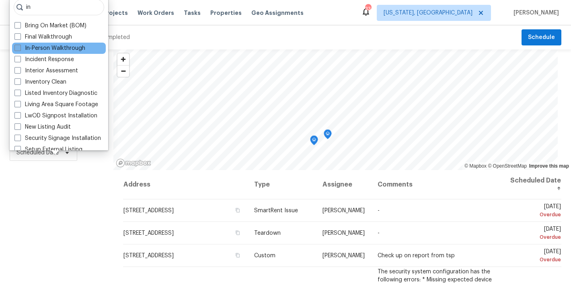
type input "in"
click at [48, 49] on label "In-Person Walkthrough" at bounding box center [49, 48] width 71 height 8
click at [20, 49] on input "In-Person Walkthrough" at bounding box center [16, 46] width 5 height 5
checkbox input "true"
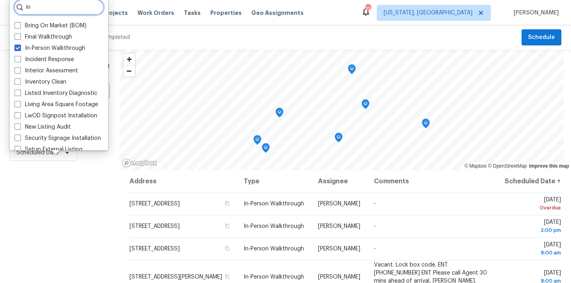
drag, startPoint x: 41, startPoint y: 9, endPoint x: 24, endPoint y: 5, distance: 17.7
click at [24, 5] on input "in" at bounding box center [59, 7] width 90 height 16
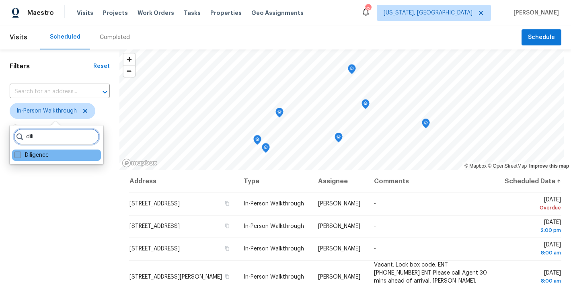
type input "dili"
click at [29, 156] on label "Diligence" at bounding box center [31, 155] width 34 height 8
click at [20, 156] on input "Diligence" at bounding box center [16, 153] width 5 height 5
checkbox input "true"
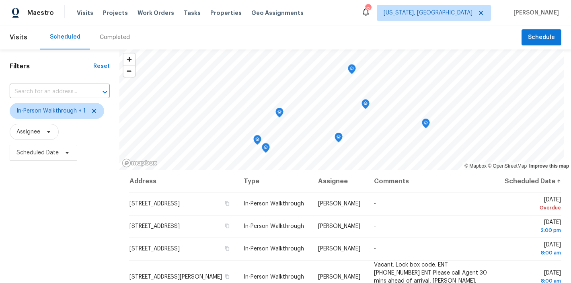
click at [44, 205] on div "Filters Reset ​ In-Person Walkthrough + 1 Assignee Scheduled Date" at bounding box center [59, 222] width 119 height 347
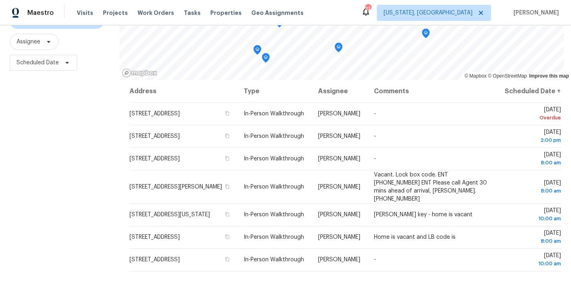
scroll to position [119, 0]
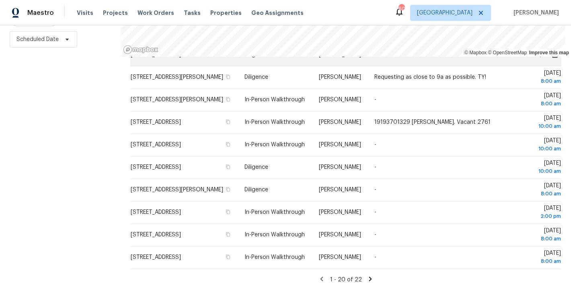
scroll to position [274, 0]
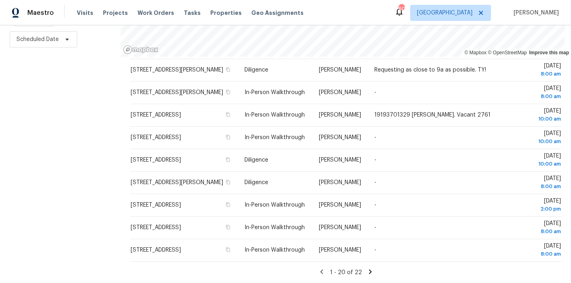
click at [368, 9] on div "Maestro Visits Projects Work Orders Tasks Properties Geo Assignments 60 Raleigh…" at bounding box center [285, 12] width 571 height 25
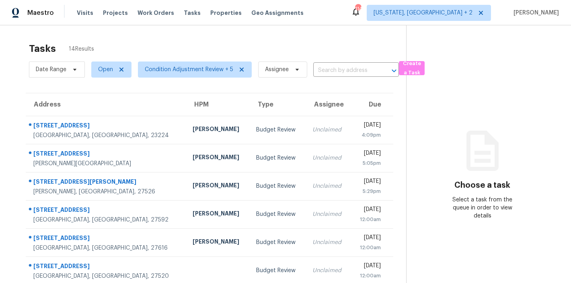
click at [336, 39] on div "Tasks 14 Results" at bounding box center [217, 48] width 377 height 21
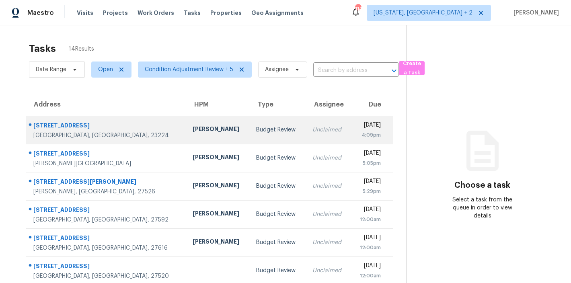
click at [306, 124] on td "Unclaimed" at bounding box center [328, 130] width 45 height 28
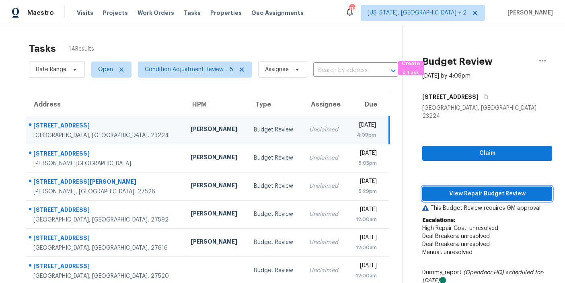
click at [496, 189] on span "View Repair Budget Review" at bounding box center [486, 194] width 117 height 10
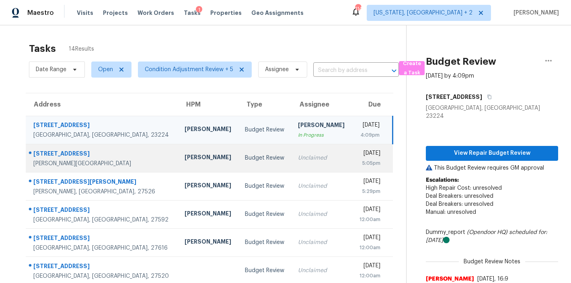
click at [178, 163] on td "[PERSON_NAME]" at bounding box center [208, 158] width 61 height 28
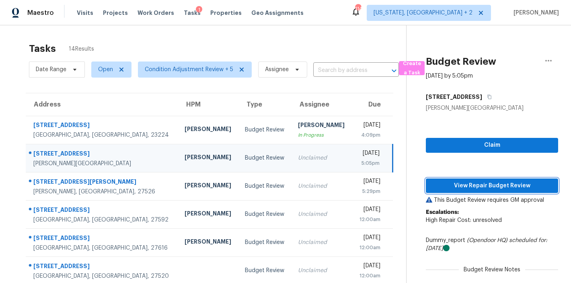
click at [479, 186] on span "View Repair Budget Review" at bounding box center [491, 186] width 119 height 10
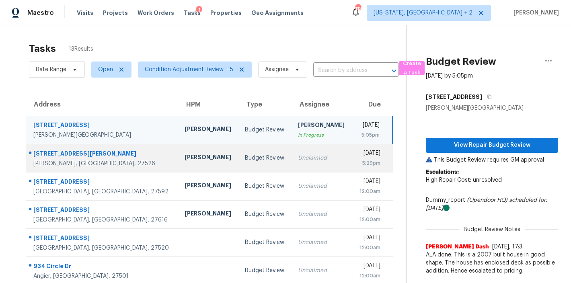
click at [184, 157] on div "[PERSON_NAME]" at bounding box center [208, 158] width 48 height 10
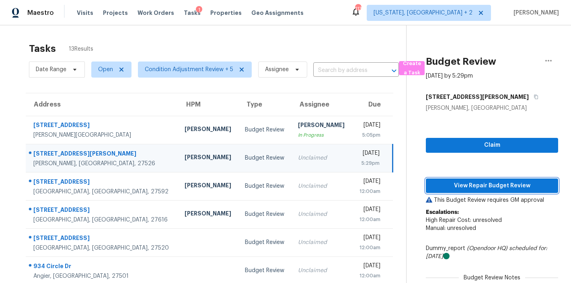
click at [496, 185] on span "View Repair Budget Review" at bounding box center [491, 186] width 119 height 10
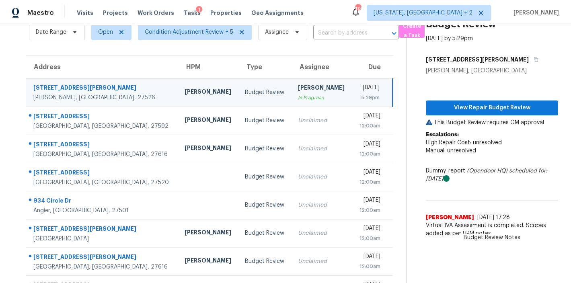
scroll to position [67, 0]
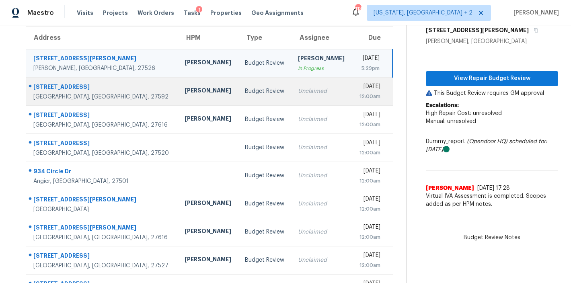
click at [238, 96] on td "Budget Review" at bounding box center [264, 91] width 53 height 28
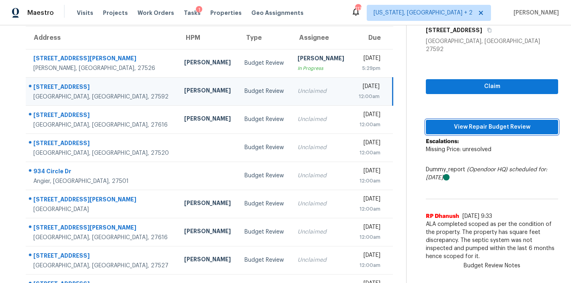
click at [484, 122] on span "View Repair Budget Review" at bounding box center [491, 127] width 119 height 10
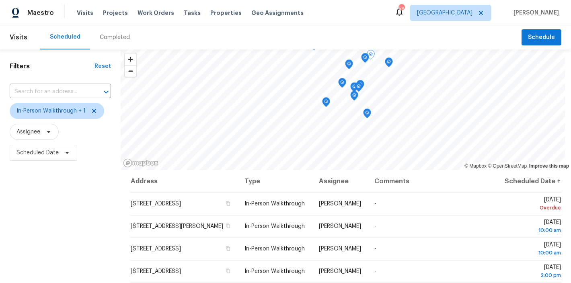
scroll to position [274, 0]
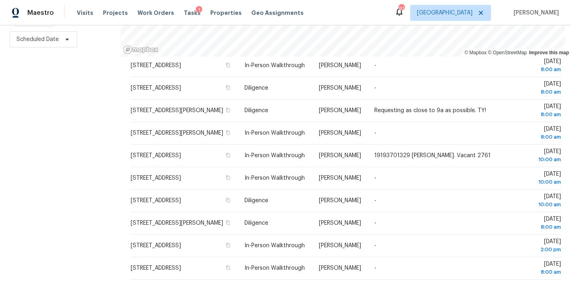
scroll to position [245, 0]
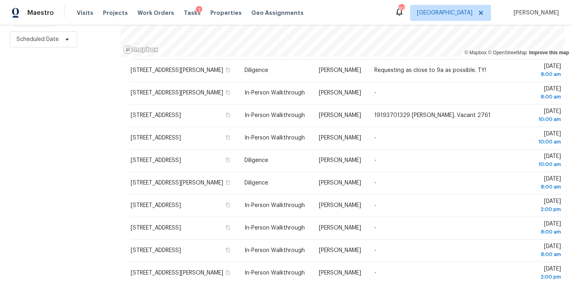
click at [64, 171] on div "Filters Reset ​ In-Person Walkthrough + 1 Assignee Scheduled Date" at bounding box center [60, 109] width 121 height 347
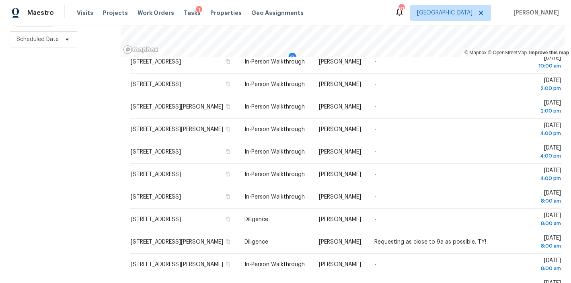
scroll to position [48, 0]
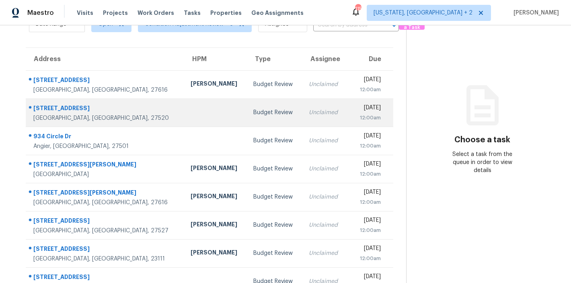
scroll to position [49, 0]
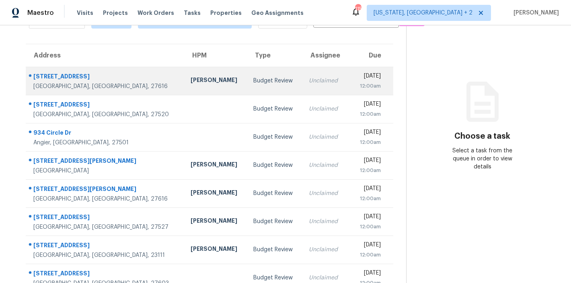
click at [253, 83] on div "Budget Review" at bounding box center [274, 81] width 43 height 8
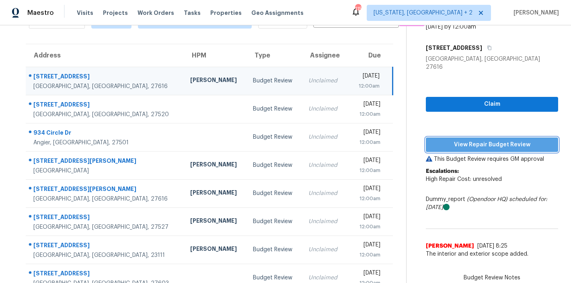
click at [528, 140] on span "View Repair Budget Review" at bounding box center [491, 145] width 119 height 10
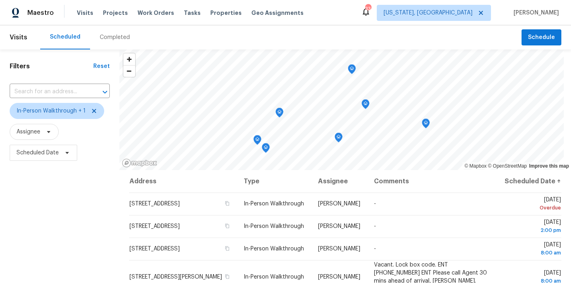
scroll to position [119, 0]
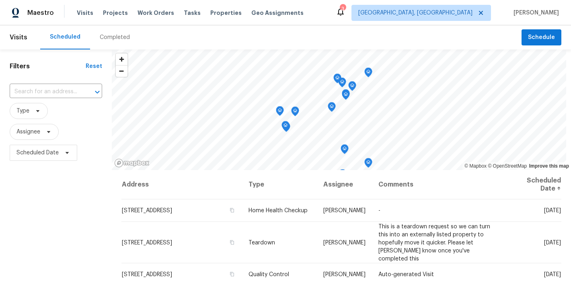
scroll to position [489, 0]
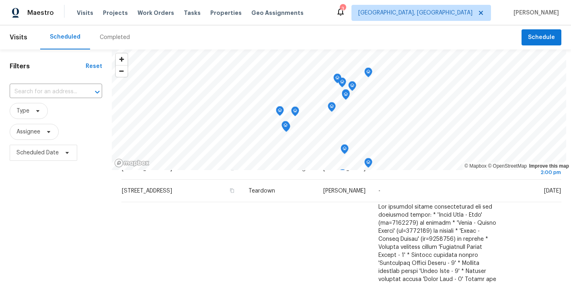
click at [55, 205] on div "Filters Reset ​ Type Assignee Scheduled Date" at bounding box center [56, 222] width 112 height 347
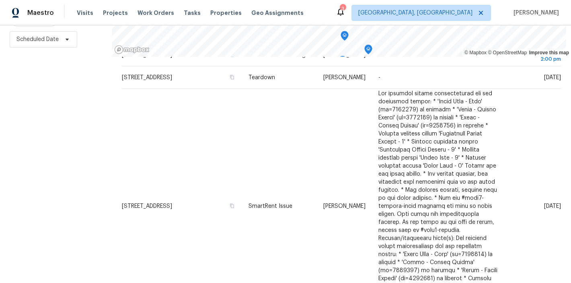
scroll to position [0, 0]
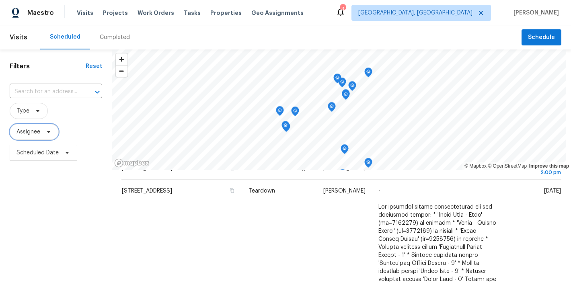
click at [29, 135] on span "Assignee" at bounding box center [28, 132] width 24 height 8
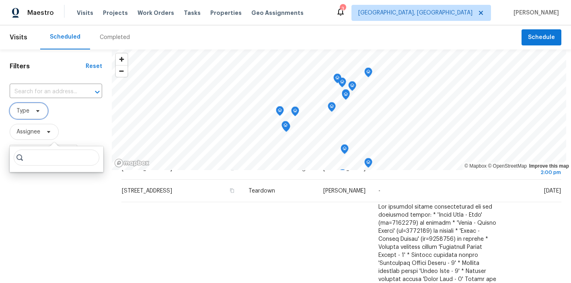
click at [27, 113] on span "Type" at bounding box center [22, 111] width 13 height 8
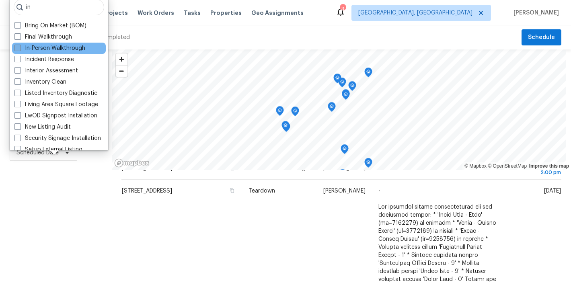
type input "in"
click at [74, 51] on label "In-Person Walkthrough" at bounding box center [49, 48] width 71 height 8
click at [20, 49] on input "In-Person Walkthrough" at bounding box center [16, 46] width 5 height 5
checkbox input "true"
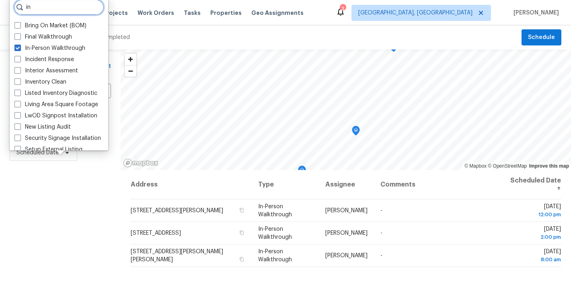
drag, startPoint x: 39, startPoint y: 6, endPoint x: 18, endPoint y: 6, distance: 20.1
click at [18, 6] on div "in" at bounding box center [59, 7] width 90 height 16
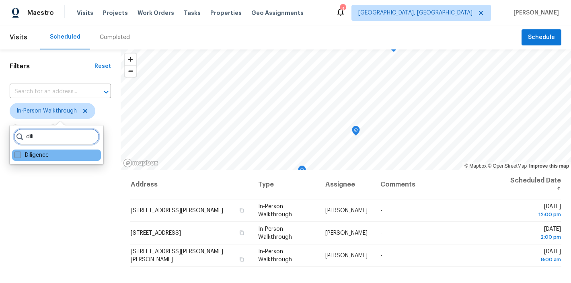
type input "dili"
click at [35, 156] on label "Diligence" at bounding box center [31, 155] width 34 height 8
click at [20, 156] on input "Diligence" at bounding box center [16, 153] width 5 height 5
checkbox input "true"
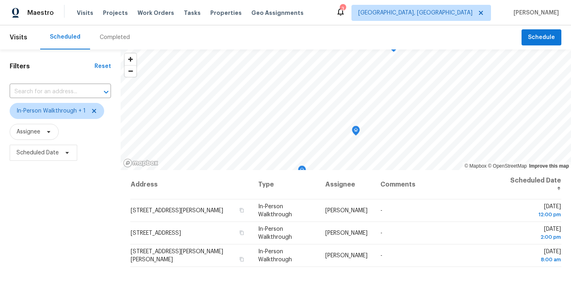
click at [34, 207] on div "Filters Reset ​ In-Person Walkthrough + 1 Assignee Scheduled Date" at bounding box center [60, 222] width 121 height 347
click at [54, 196] on div "Filters Reset ​ In-Person Walkthrough + 1 Assignee Scheduled Date" at bounding box center [60, 222] width 121 height 347
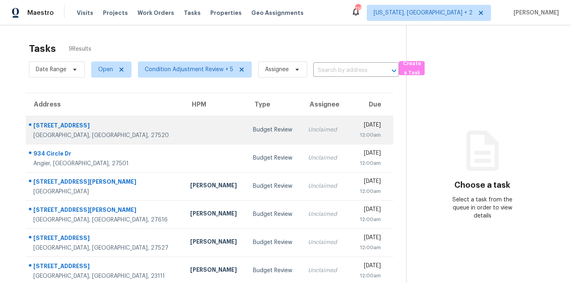
click at [253, 131] on div "Budget Review" at bounding box center [274, 130] width 42 height 8
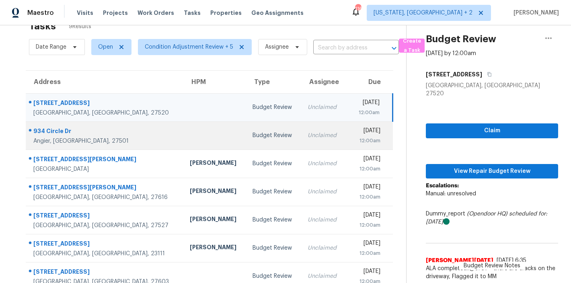
scroll to position [64, 0]
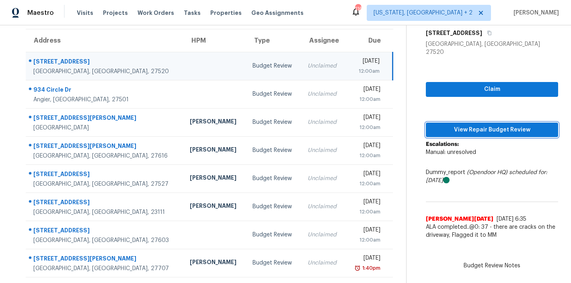
click at [483, 125] on span "View Repair Budget Review" at bounding box center [491, 130] width 119 height 10
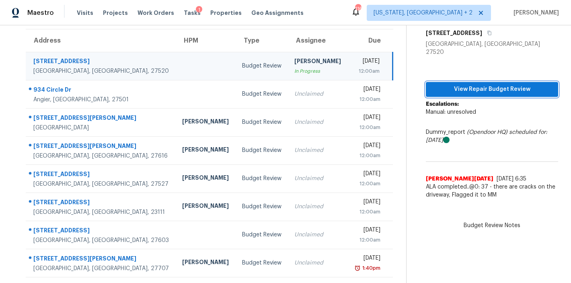
click at [498, 84] on span "View Repair Budget Review" at bounding box center [491, 89] width 119 height 10
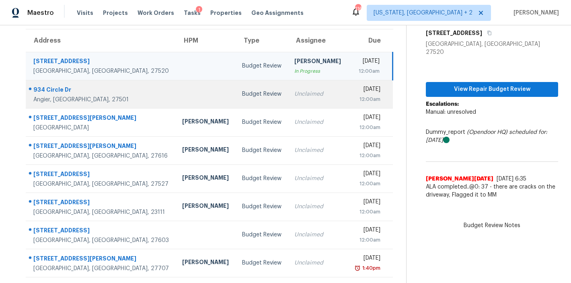
click at [110, 92] on td "[STREET_ADDRESS][PERSON_NAME]" at bounding box center [101, 94] width 150 height 28
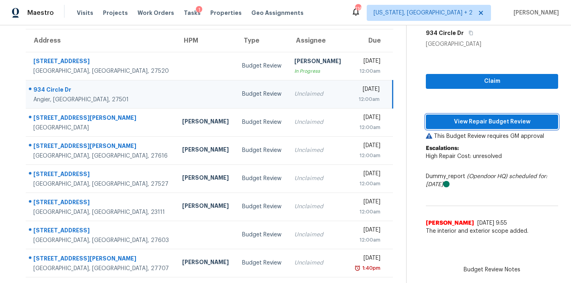
click at [469, 115] on button "View Repair Budget Review" at bounding box center [492, 122] width 132 height 15
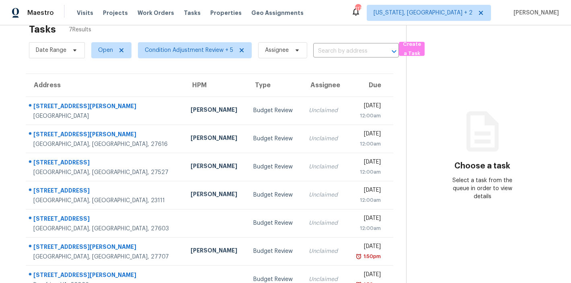
scroll to position [42, 0]
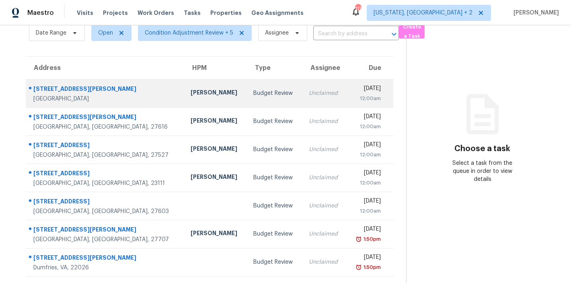
click at [194, 79] on td "[PERSON_NAME]" at bounding box center [215, 93] width 63 height 28
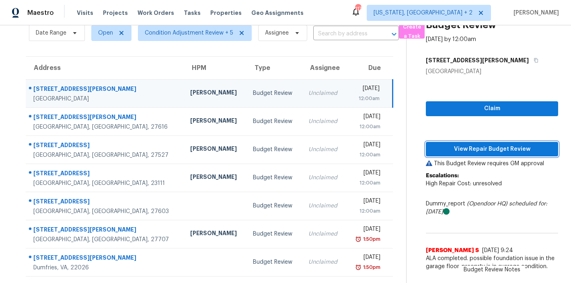
click at [502, 144] on span "View Repair Budget Review" at bounding box center [491, 149] width 119 height 10
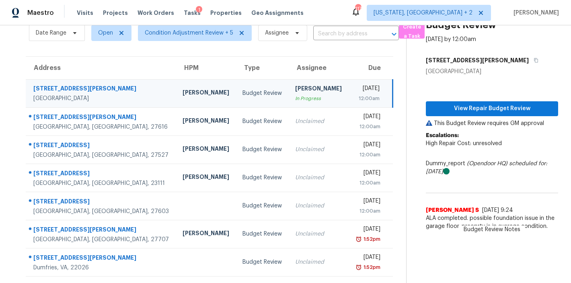
click at [330, 13] on div "Maestro Visits Projects Work Orders Tasks 1 Properties Geo Assignments [STREET_…" at bounding box center [285, 12] width 571 height 25
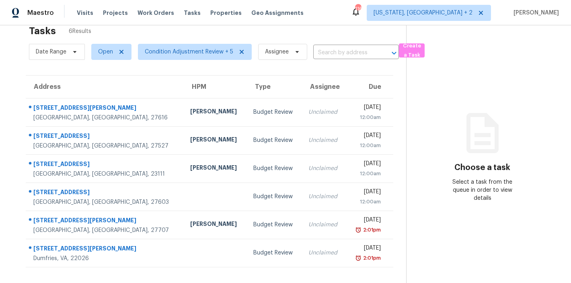
scroll to position [31, 0]
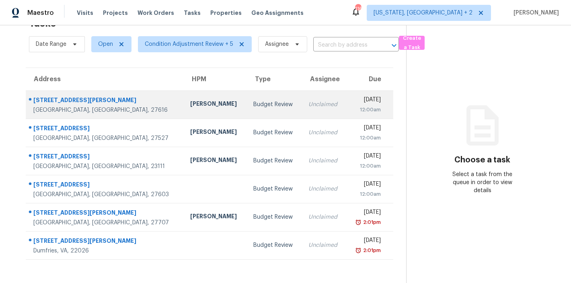
click at [302, 104] on td "Unclaimed" at bounding box center [324, 104] width 44 height 28
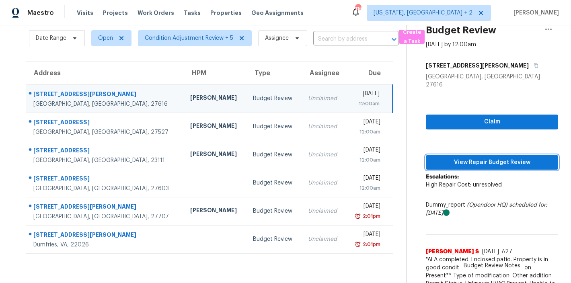
click at [496, 158] on span "View Repair Budget Review" at bounding box center [491, 163] width 119 height 10
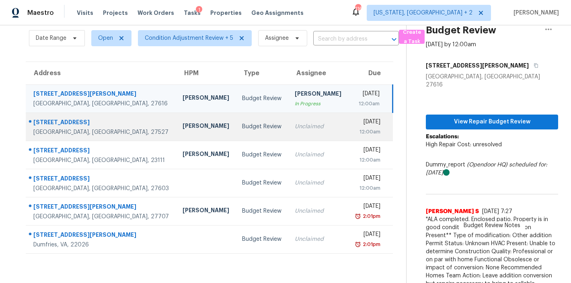
click at [176, 119] on td "[PERSON_NAME]" at bounding box center [206, 127] width 60 height 28
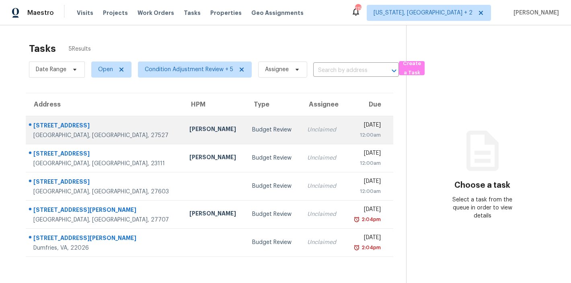
click at [189, 127] on div "[PERSON_NAME]" at bounding box center [214, 130] width 50 height 10
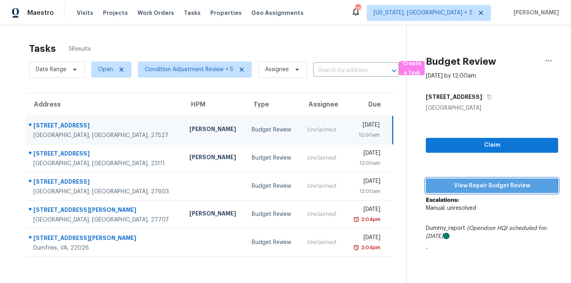
click at [487, 186] on span "View Repair Budget Review" at bounding box center [491, 186] width 119 height 10
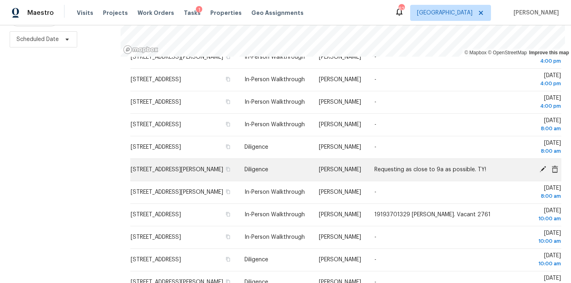
scroll to position [145, 0]
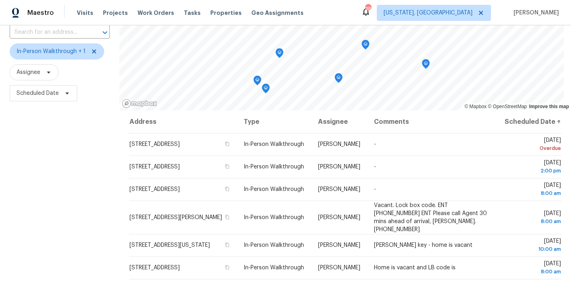
scroll to position [119, 0]
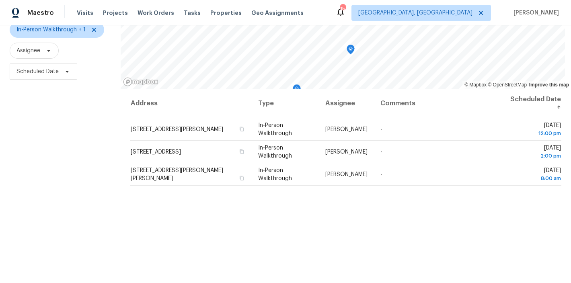
scroll to position [55, 0]
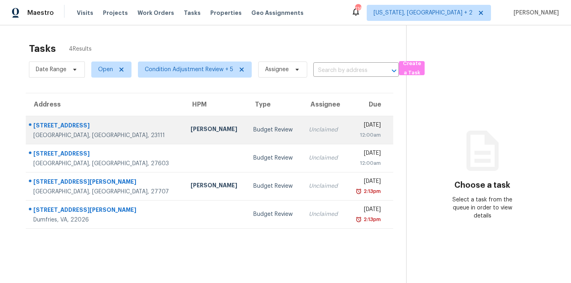
click at [190, 128] on div "[PERSON_NAME]" at bounding box center [215, 130] width 50 height 10
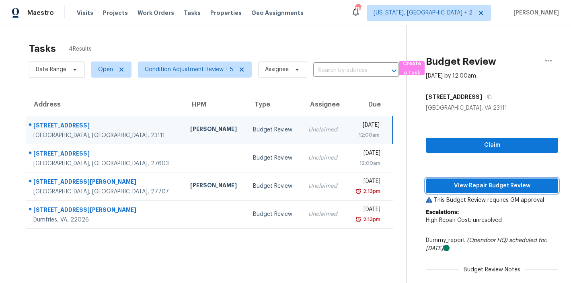
click at [486, 186] on span "View Repair Budget Review" at bounding box center [491, 186] width 119 height 10
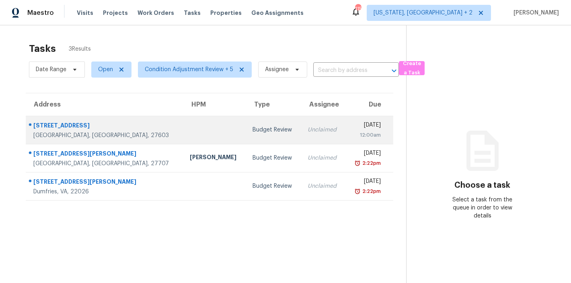
click at [183, 139] on td at bounding box center [214, 130] width 63 height 28
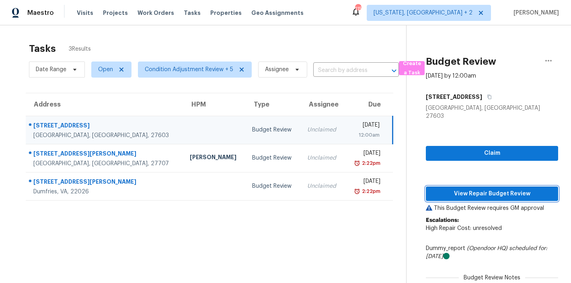
click at [500, 189] on span "View Repair Budget Review" at bounding box center [491, 194] width 119 height 10
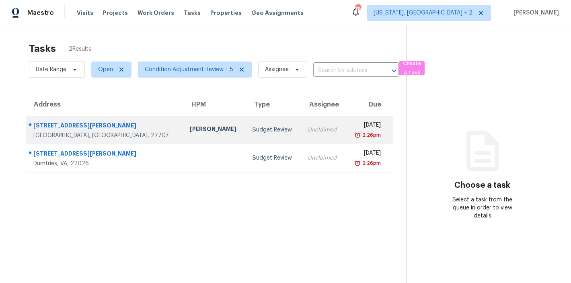
click at [190, 129] on div "[PERSON_NAME]" at bounding box center [215, 130] width 50 height 10
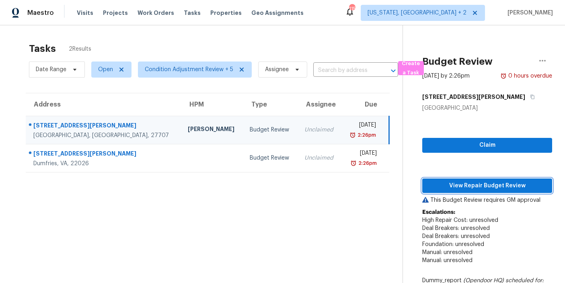
click at [507, 188] on span "View Repair Budget Review" at bounding box center [486, 186] width 117 height 10
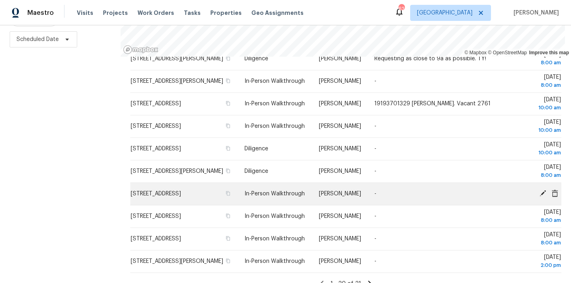
scroll to position [215, 0]
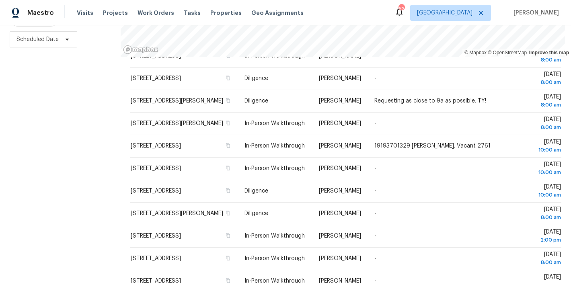
click at [66, 115] on div "Filters Reset ​ In-Person Walkthrough + 1 Assignee Scheduled Date" at bounding box center [60, 109] width 121 height 347
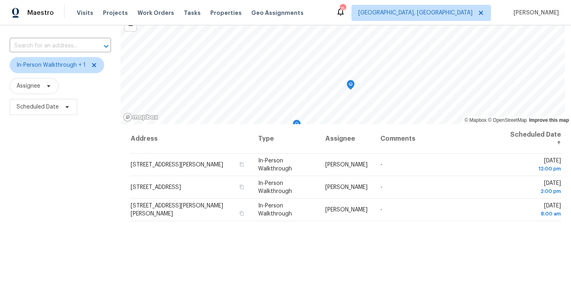
scroll to position [49, 0]
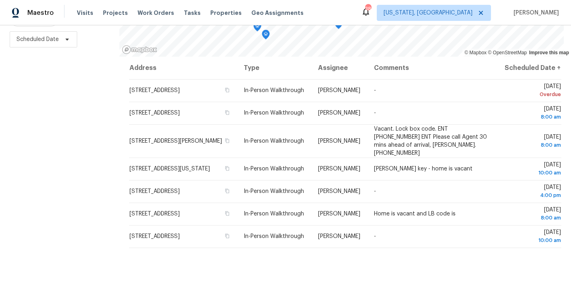
scroll to position [119, 0]
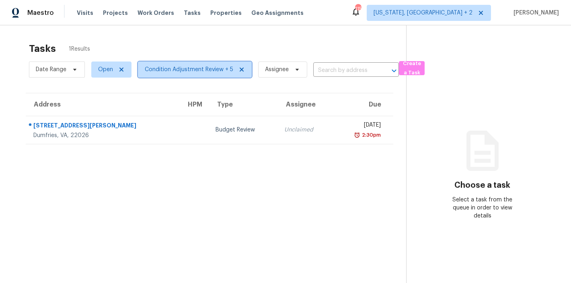
click at [192, 68] on span "Condition Adjustment Review + 5" at bounding box center [189, 69] width 88 height 8
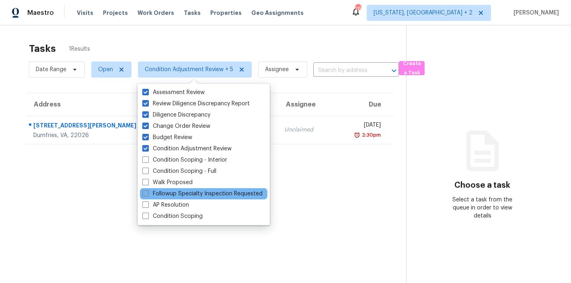
click at [196, 194] on label "Followup Specialty Inspection Requested" at bounding box center [202, 194] width 120 height 8
click at [147, 194] on input "Followup Specialty Inspection Requested" at bounding box center [144, 192] width 5 height 5
checkbox input "true"
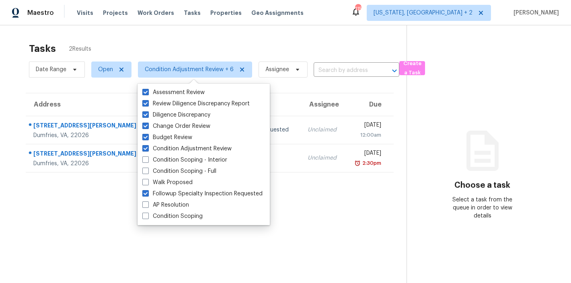
click at [231, 35] on div "Tasks 2 Results Date Range Open Condition Adjustment Review + 6 Assignee ​ Crea…" at bounding box center [285, 166] width 571 height 283
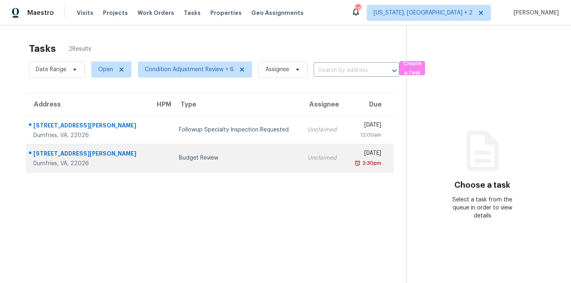
click at [179, 156] on div "Budget Review" at bounding box center [237, 158] width 116 height 8
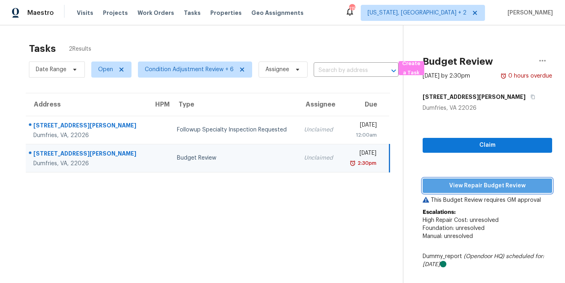
click at [519, 186] on span "View Repair Budget Review" at bounding box center [487, 186] width 117 height 10
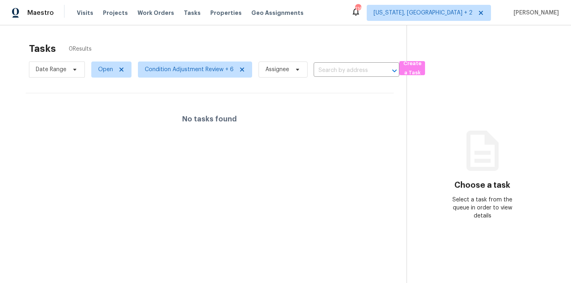
click at [321, 18] on div "Maestro Visits Projects Work Orders Tasks Properties Geo Assignments 116 Washin…" at bounding box center [285, 12] width 571 height 25
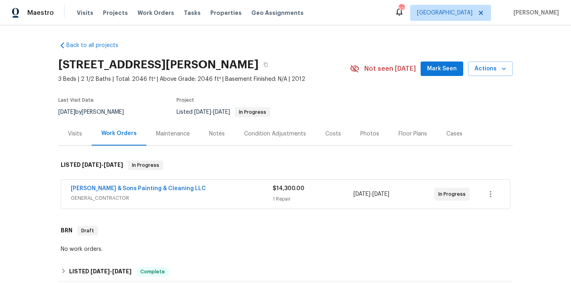
click at [340, 19] on div "Maestro Visits Projects Work Orders Tasks Properties Geo Assignments 52 Raleigh…" at bounding box center [285, 12] width 571 height 25
click at [148, 188] on link "Hodge & Sons Painting & Cleaning LLC" at bounding box center [138, 189] width 135 height 6
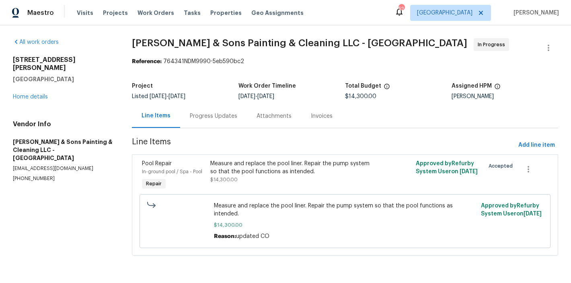
click at [206, 113] on div "Progress Updates" at bounding box center [213, 116] width 47 height 8
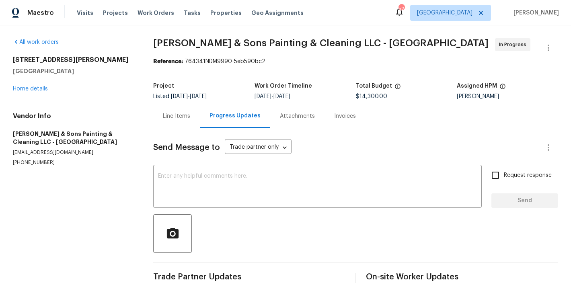
click at [27, 84] on div "1201 Dagmar Ln Wake Forest, NC 27587 Home details" at bounding box center [73, 74] width 121 height 37
click at [31, 87] on link "Home details" at bounding box center [30, 89] width 35 height 6
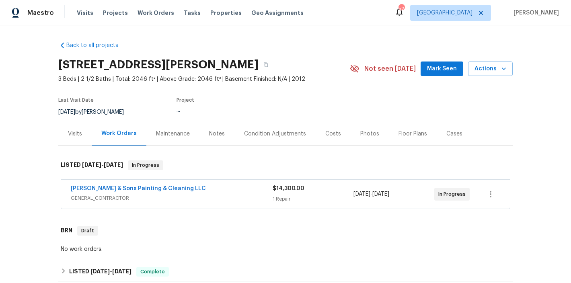
click at [385, 6] on div "Maestro Visits Projects Work Orders Tasks Properties Geo Assignments 52 Raleigh…" at bounding box center [285, 12] width 571 height 25
click at [342, 16] on div "Maestro Visits Projects Work Orders Tasks Properties Geo Assignments 52 Raleigh…" at bounding box center [285, 12] width 571 height 25
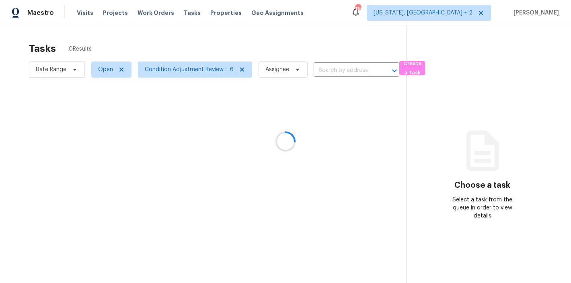
click at [192, 36] on div at bounding box center [285, 141] width 571 height 283
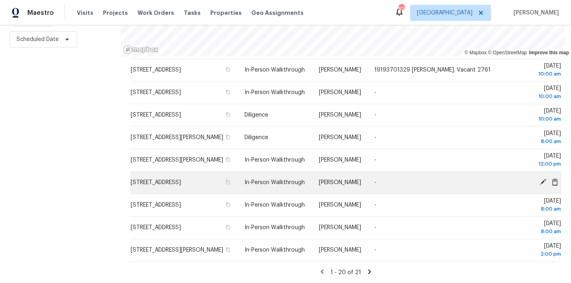
scroll to position [209, 0]
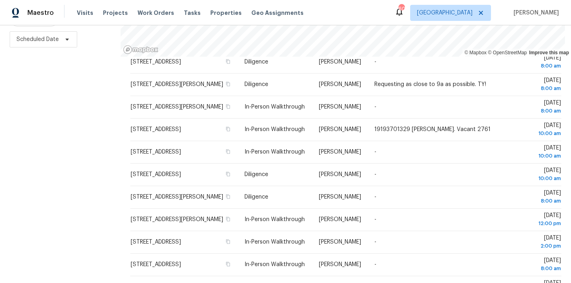
click at [351, 16] on div "Maestro Visits Projects Work Orders Tasks Properties Geo Assignments 60 Raleigh…" at bounding box center [285, 12] width 571 height 25
